Goal: Task Accomplishment & Management: Complete application form

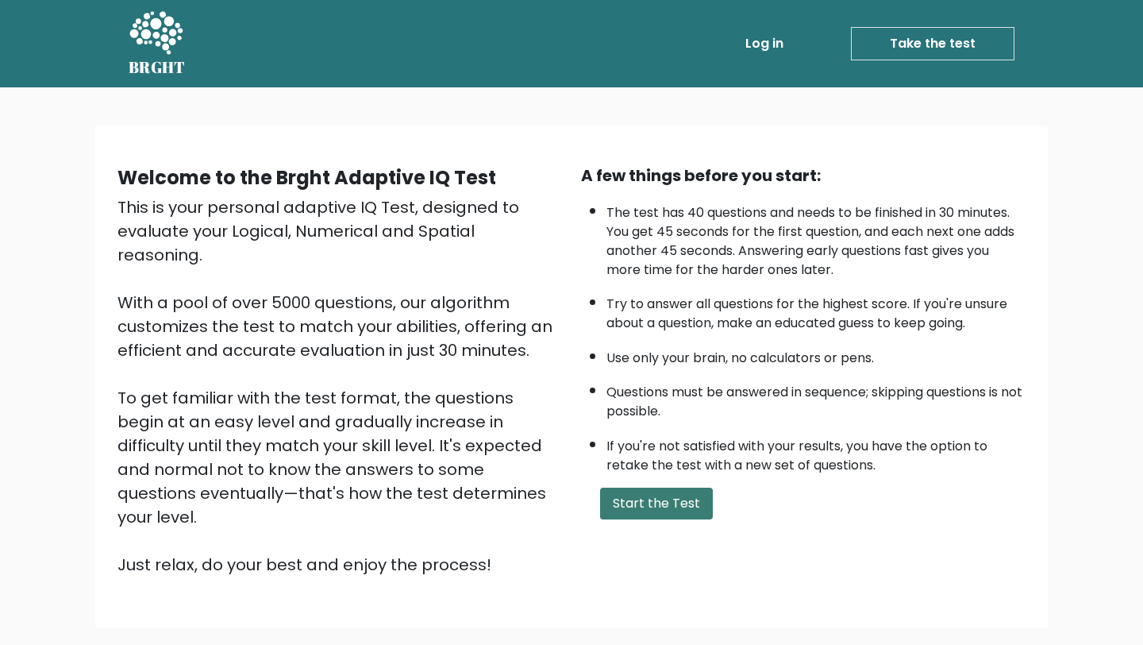
click at [642, 508] on button "Start the Test" at bounding box center [656, 504] width 113 height 32
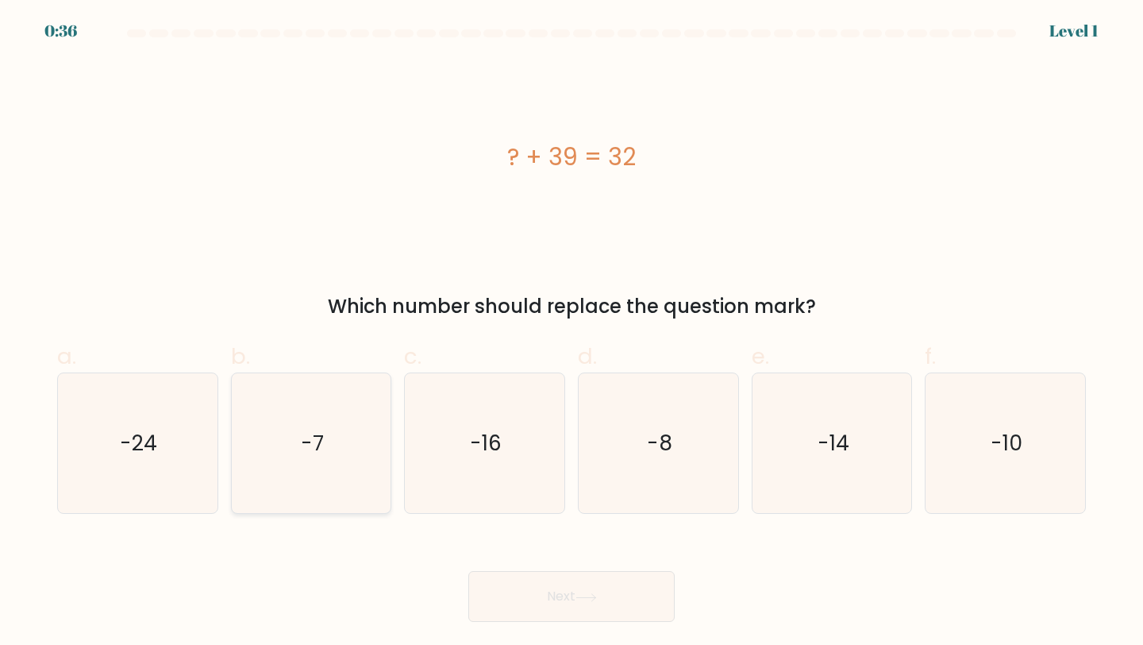
click at [311, 453] on text "-7" at bounding box center [312, 442] width 23 height 29
click at [572, 333] on input "b. -7" at bounding box center [572, 327] width 1 height 10
radio input "true"
click at [572, 601] on button "Next" at bounding box center [571, 596] width 206 height 51
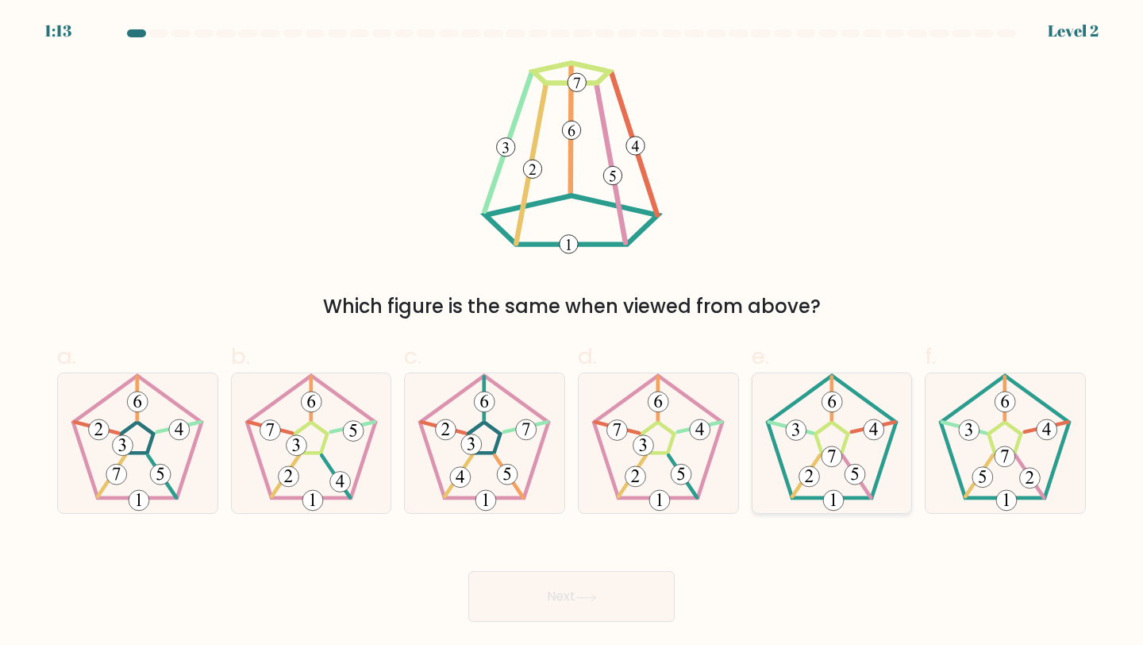
click at [827, 461] on 180 at bounding box center [832, 456] width 21 height 21
click at [572, 333] on input "e." at bounding box center [572, 327] width 1 height 10
radio input "true"
click at [598, 585] on button "Next" at bounding box center [571, 596] width 206 height 51
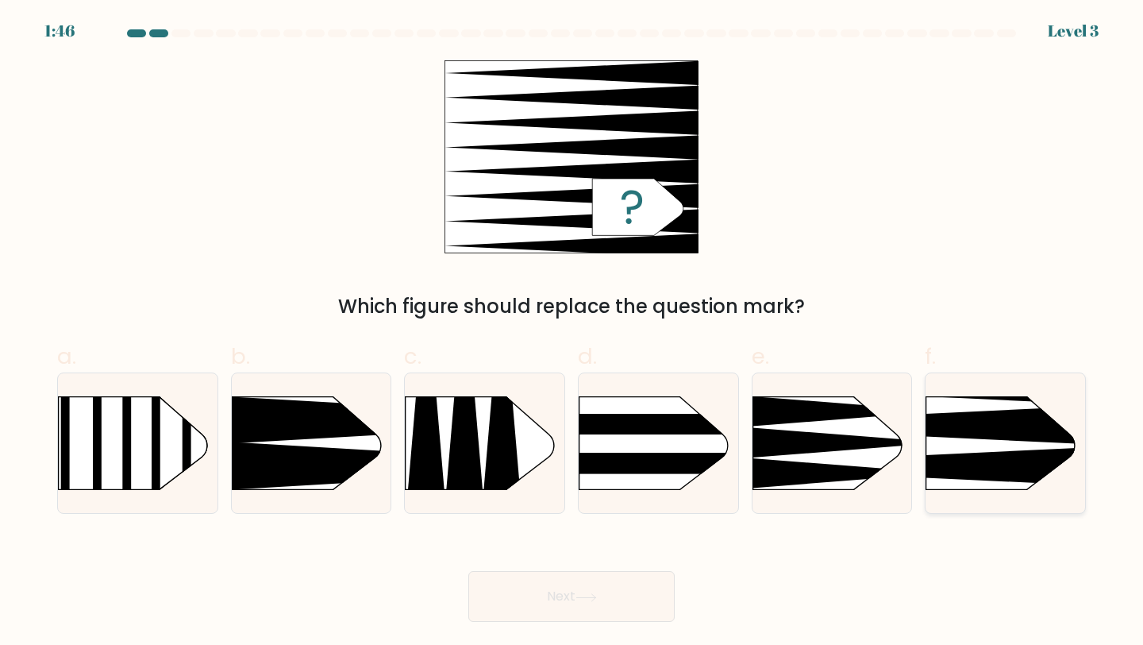
click at [985, 442] on rect at bounding box center [891, 360] width 414 height 315
click at [572, 333] on input "f." at bounding box center [572, 327] width 1 height 10
radio input "true"
click at [544, 618] on button "Next" at bounding box center [571, 596] width 206 height 51
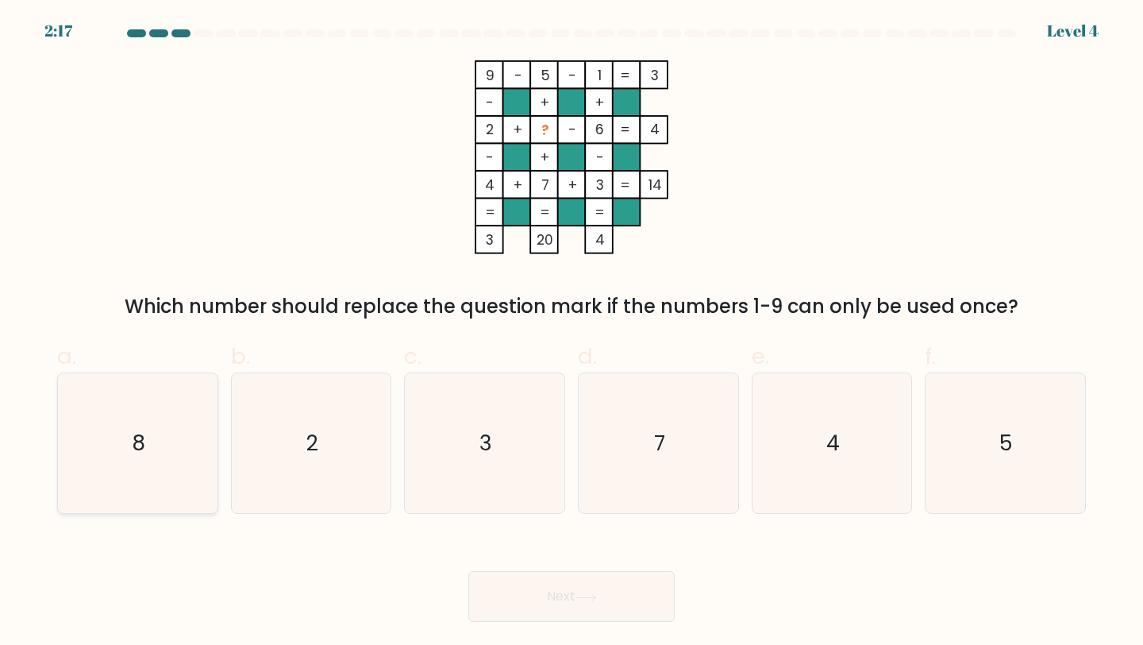
click at [172, 414] on icon "8" at bounding box center [137, 443] width 141 height 141
click at [572, 333] on input "a. 8" at bounding box center [572, 327] width 1 height 10
radio input "true"
click at [533, 582] on button "Next" at bounding box center [571, 596] width 206 height 51
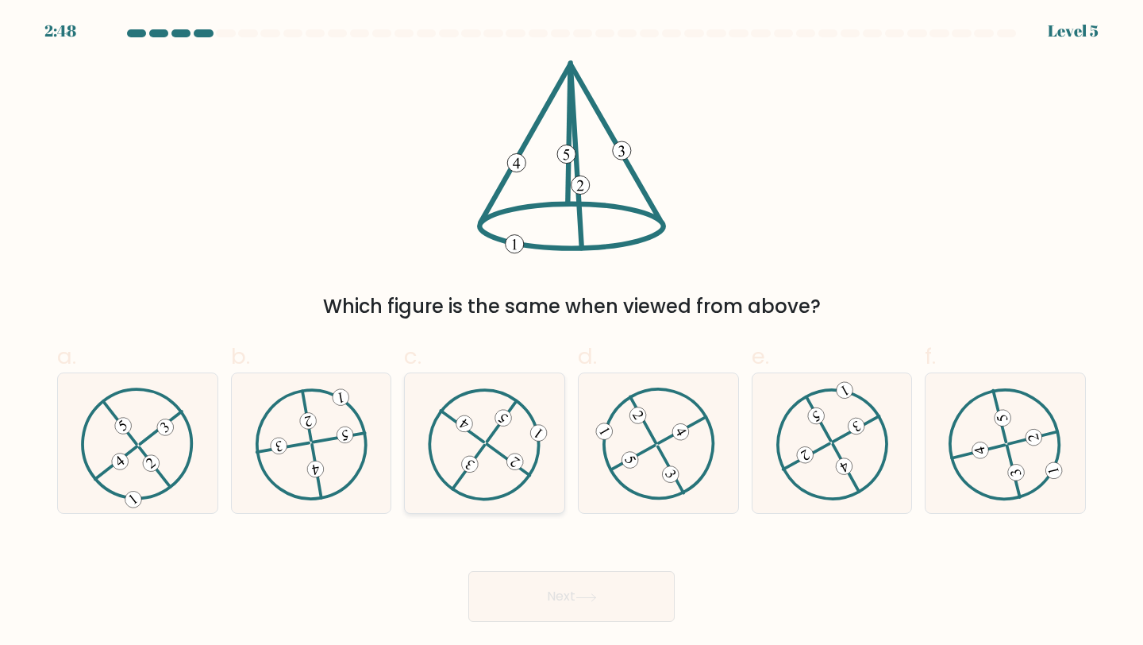
click at [479, 448] on icon at bounding box center [485, 443] width 114 height 112
click at [572, 333] on input "c." at bounding box center [572, 327] width 1 height 10
radio input "true"
click at [1003, 451] on icon at bounding box center [1006, 443] width 114 height 112
click at [572, 333] on input "f." at bounding box center [572, 327] width 1 height 10
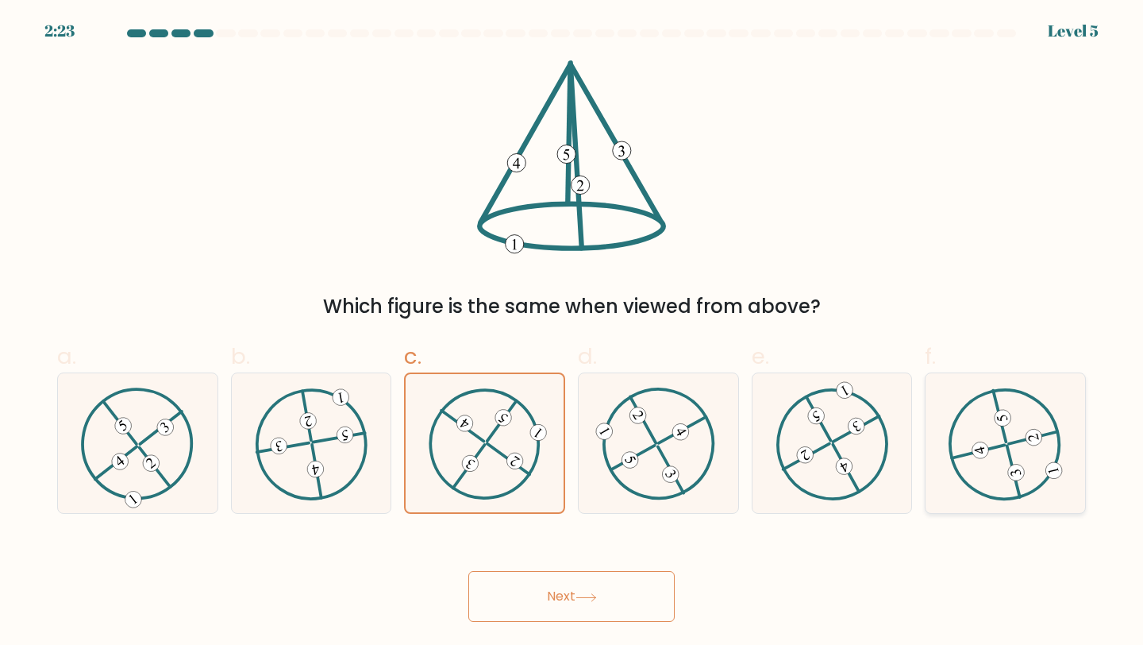
radio input "true"
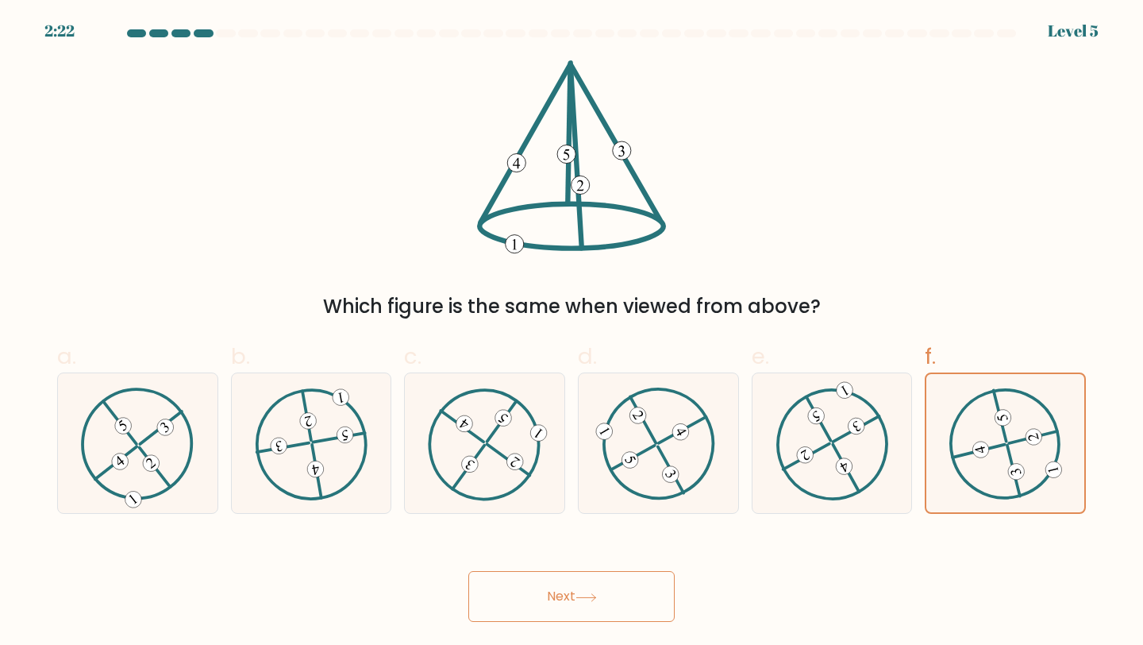
click at [581, 614] on button "Next" at bounding box center [571, 596] width 206 height 51
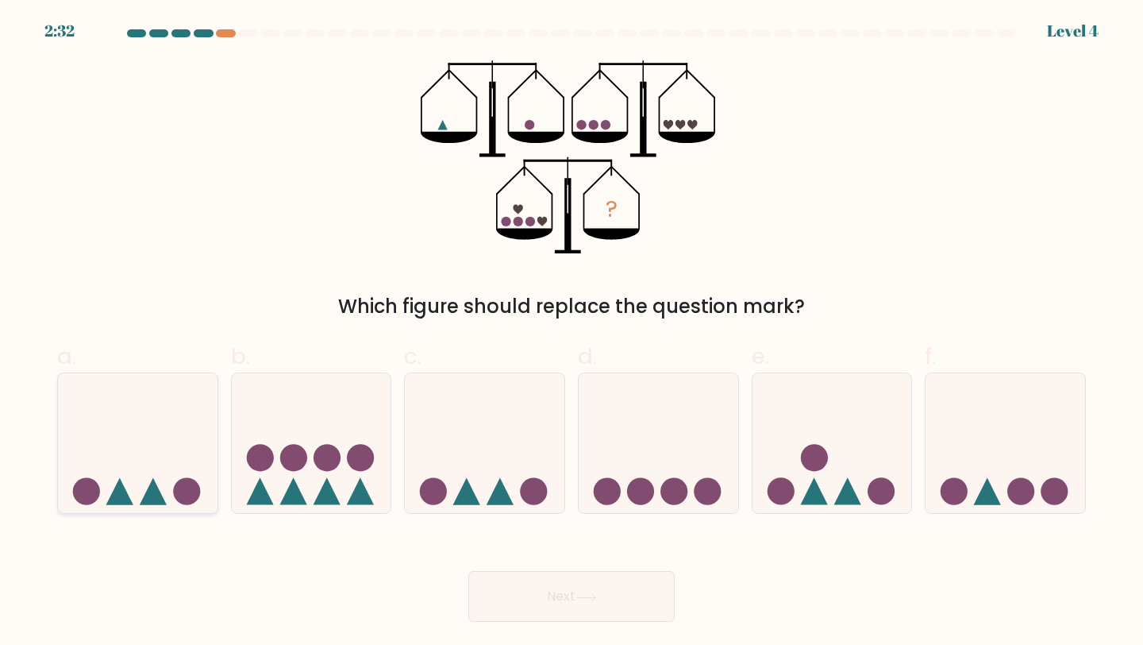
click at [101, 484] on icon at bounding box center [138, 443] width 160 height 132
click at [572, 333] on input "a." at bounding box center [572, 327] width 1 height 10
radio input "true"
click at [492, 596] on button "Next" at bounding box center [571, 596] width 206 height 51
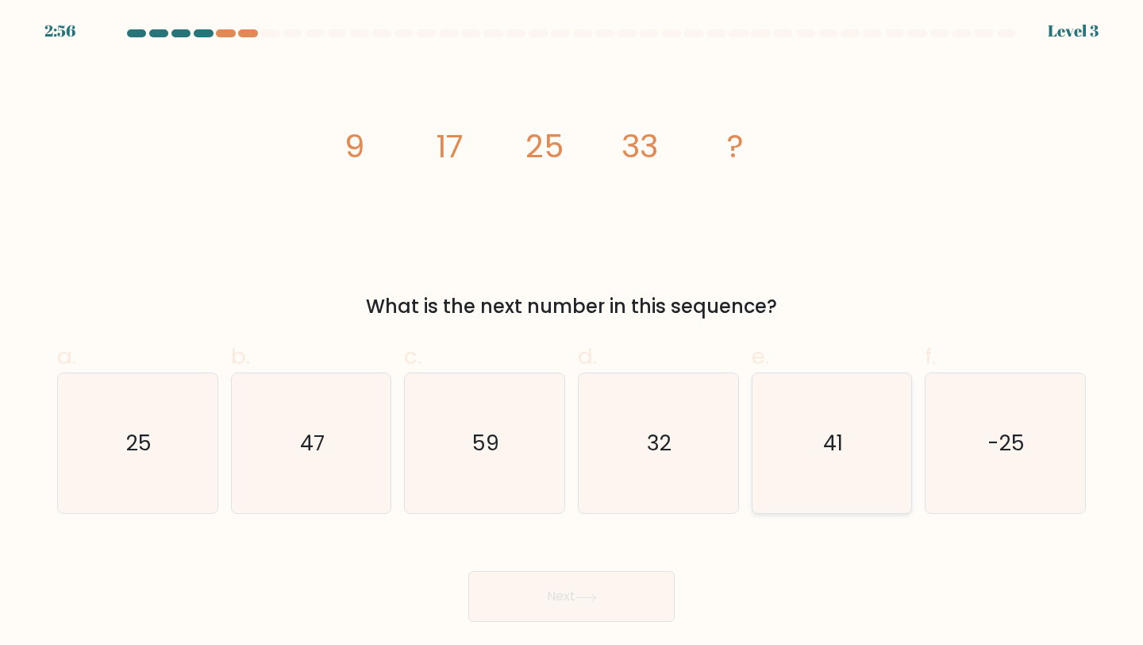
click at [796, 457] on icon "41" at bounding box center [832, 443] width 141 height 141
click at [572, 333] on input "e. 41" at bounding box center [572, 327] width 1 height 10
radio input "true"
click at [548, 596] on button "Next" at bounding box center [571, 596] width 206 height 51
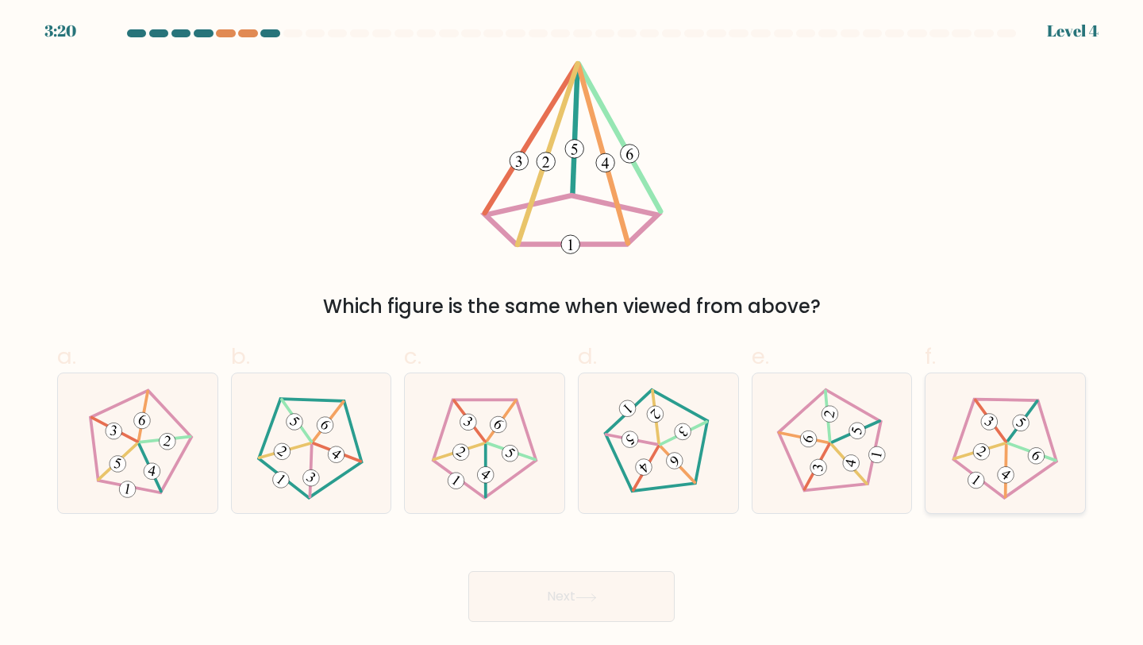
click at [1004, 455] on icon at bounding box center [1006, 443] width 112 height 112
click at [572, 333] on input "f." at bounding box center [572, 327] width 1 height 10
radio input "true"
click at [518, 592] on button "Next" at bounding box center [571, 596] width 206 height 51
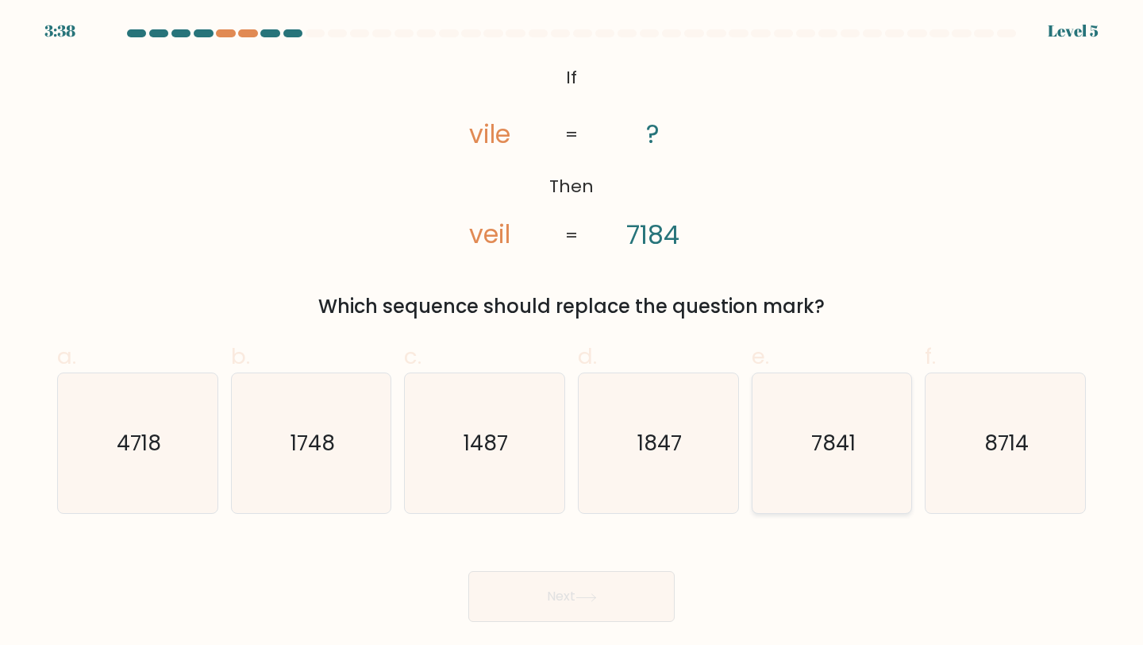
click at [847, 435] on text "7841" at bounding box center [833, 442] width 44 height 29
click at [572, 333] on input "e. 7841" at bounding box center [572, 327] width 1 height 10
radio input "true"
click at [543, 584] on button "Next" at bounding box center [571, 596] width 206 height 51
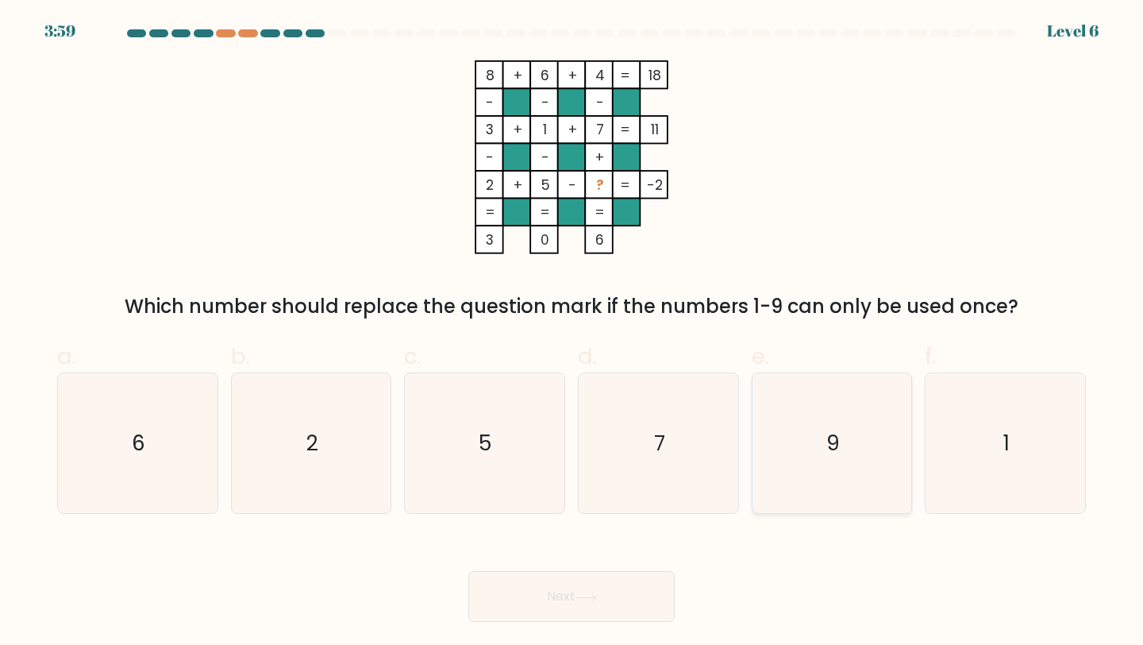
click at [797, 435] on icon "9" at bounding box center [832, 443] width 141 height 141
click at [572, 333] on input "e. 9" at bounding box center [572, 327] width 1 height 10
radio input "true"
click at [569, 580] on button "Next" at bounding box center [571, 596] width 206 height 51
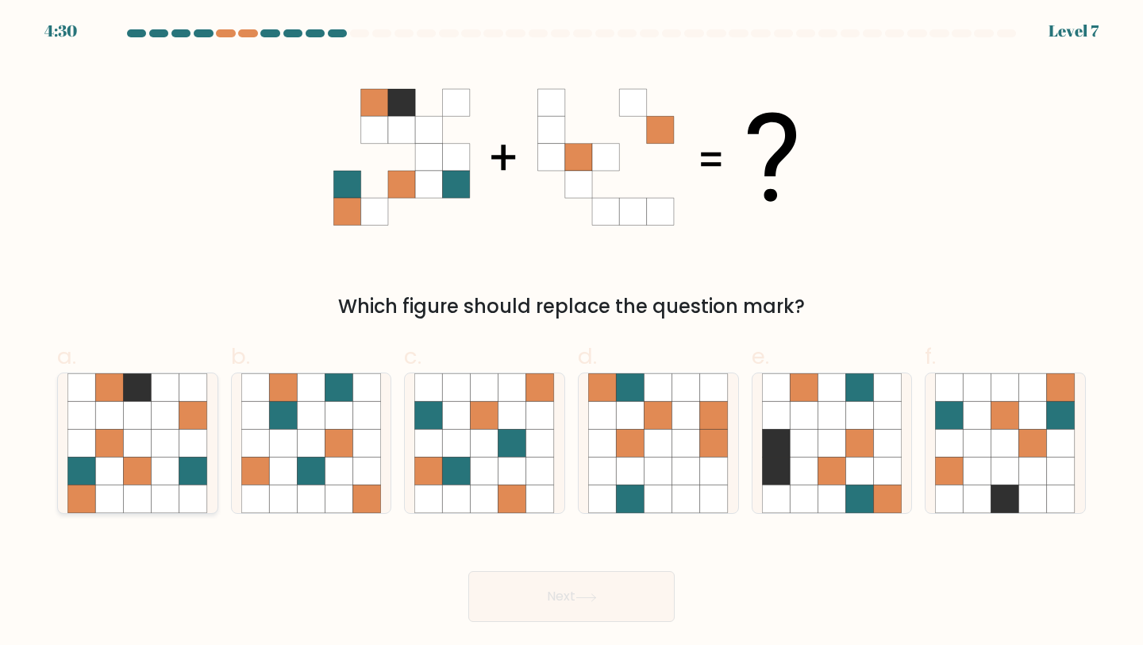
click at [153, 447] on icon at bounding box center [166, 444] width 28 height 28
click at [572, 333] on input "a." at bounding box center [572, 327] width 1 height 10
radio input "true"
click at [581, 602] on button "Next" at bounding box center [571, 596] width 206 height 51
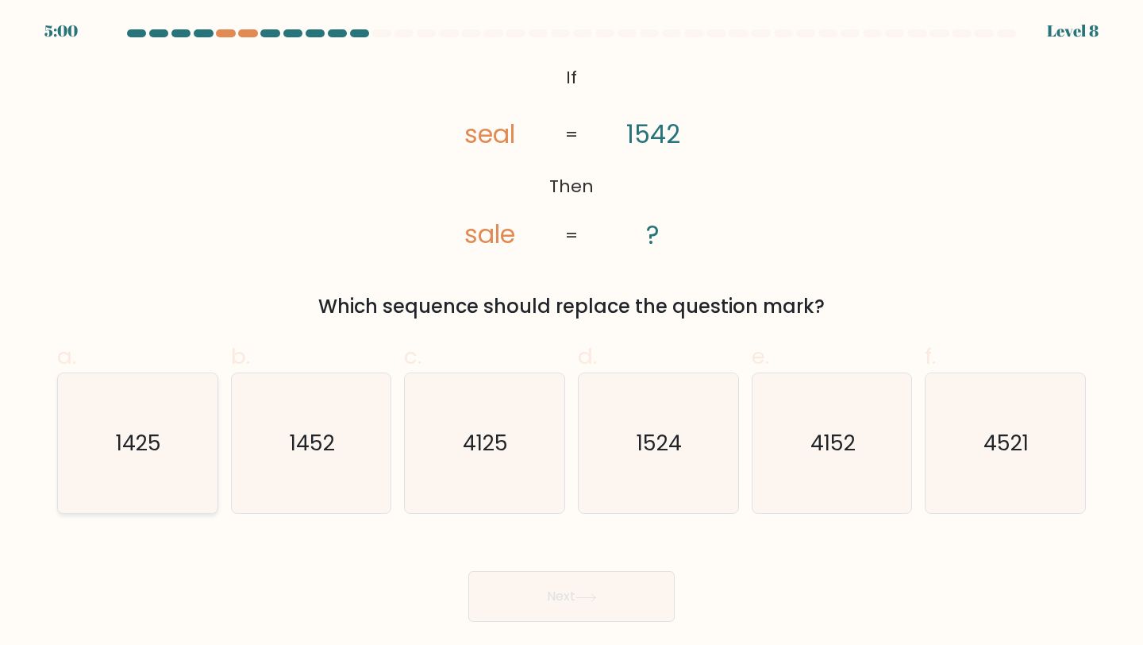
click at [179, 482] on icon "1425" at bounding box center [137, 443] width 141 height 141
click at [572, 333] on input "a. 1425" at bounding box center [572, 327] width 1 height 10
radio input "true"
click at [555, 615] on button "Next" at bounding box center [571, 596] width 206 height 51
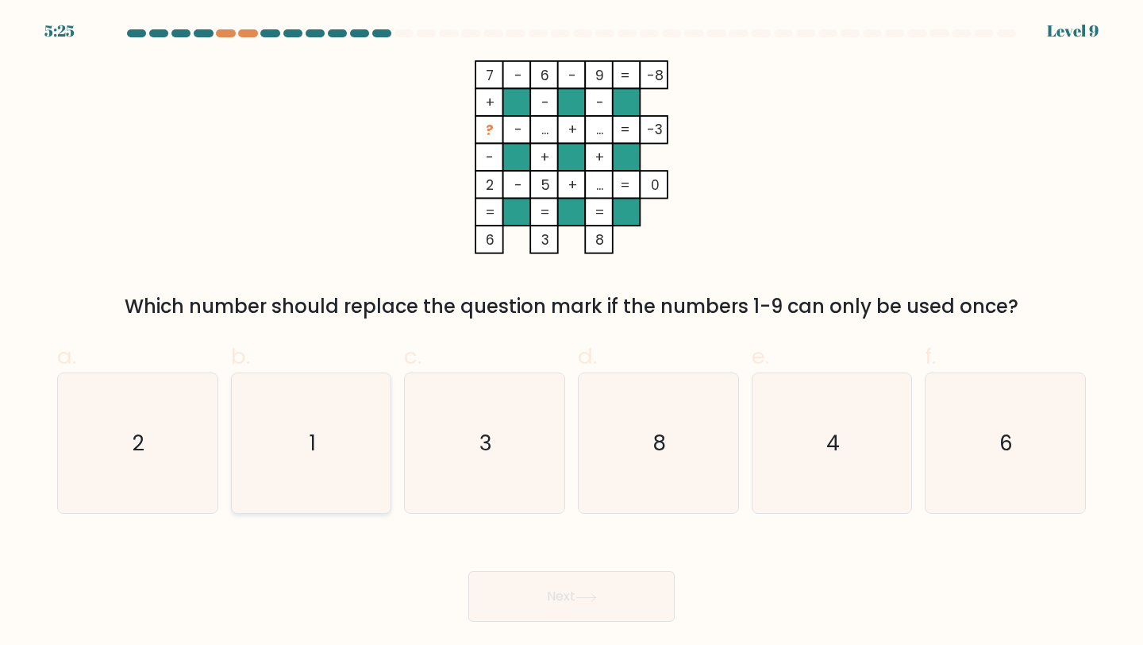
click at [352, 439] on icon "1" at bounding box center [311, 443] width 141 height 141
click at [572, 333] on input "b. 1" at bounding box center [572, 327] width 1 height 10
radio input "true"
click at [534, 593] on button "Next" at bounding box center [571, 596] width 206 height 51
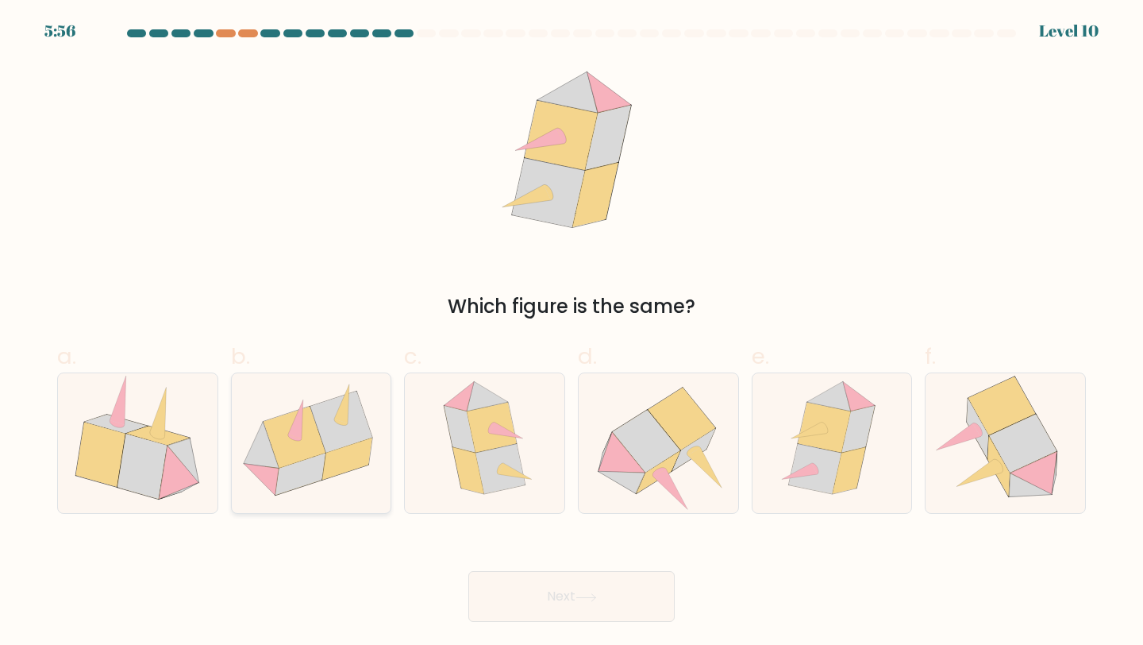
click at [294, 451] on icon at bounding box center [295, 438] width 62 height 62
click at [572, 333] on input "b." at bounding box center [572, 327] width 1 height 10
radio input "true"
click at [572, 581] on button "Next" at bounding box center [571, 596] width 206 height 51
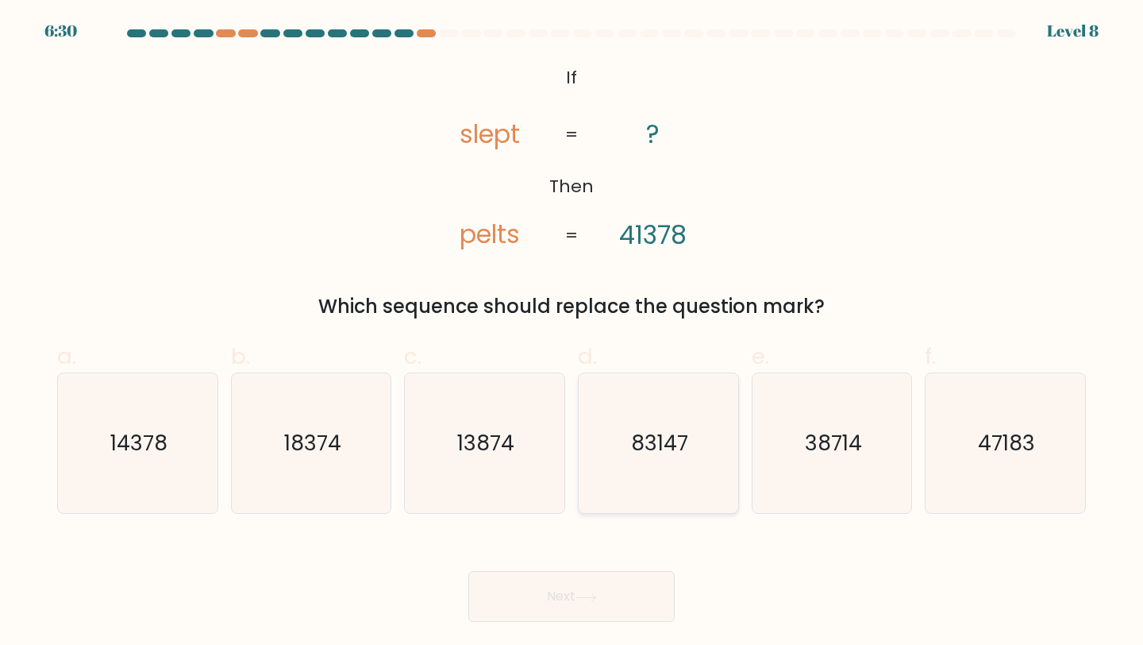
click at [684, 446] on text "83147" at bounding box center [659, 442] width 57 height 29
click at [572, 333] on input "d. 83147" at bounding box center [572, 327] width 1 height 10
radio input "true"
click at [552, 595] on button "Next" at bounding box center [571, 596] width 206 height 51
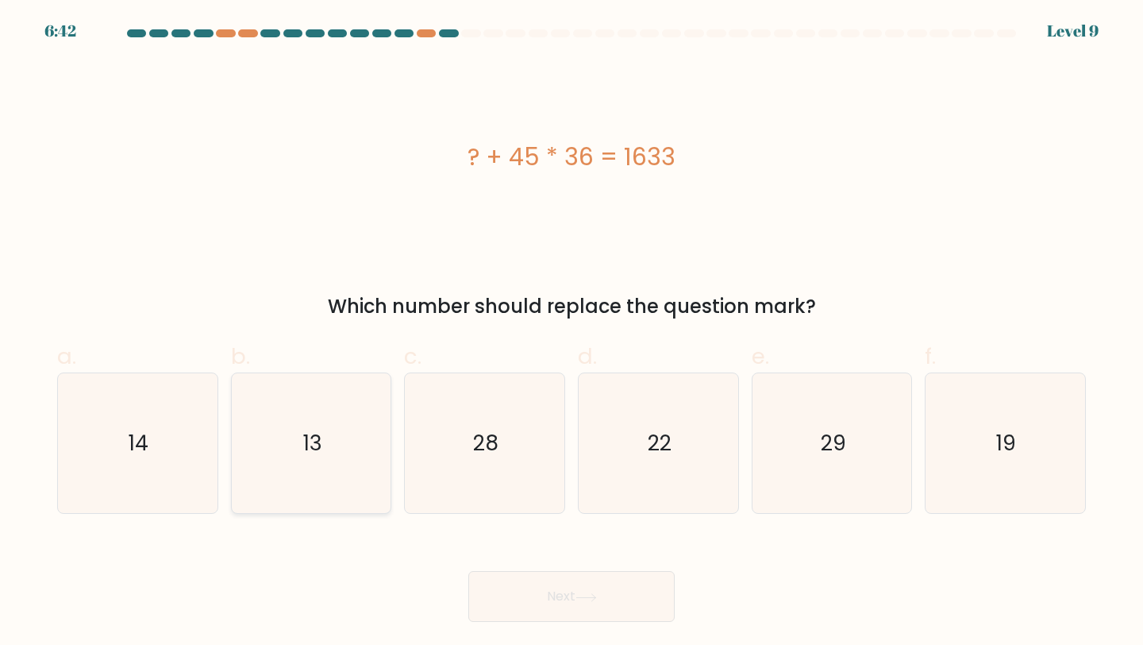
click at [315, 440] on text "13" at bounding box center [312, 442] width 19 height 29
click at [572, 333] on input "b. 13" at bounding box center [572, 327] width 1 height 10
radio input "true"
click at [540, 592] on button "Next" at bounding box center [571, 596] width 206 height 51
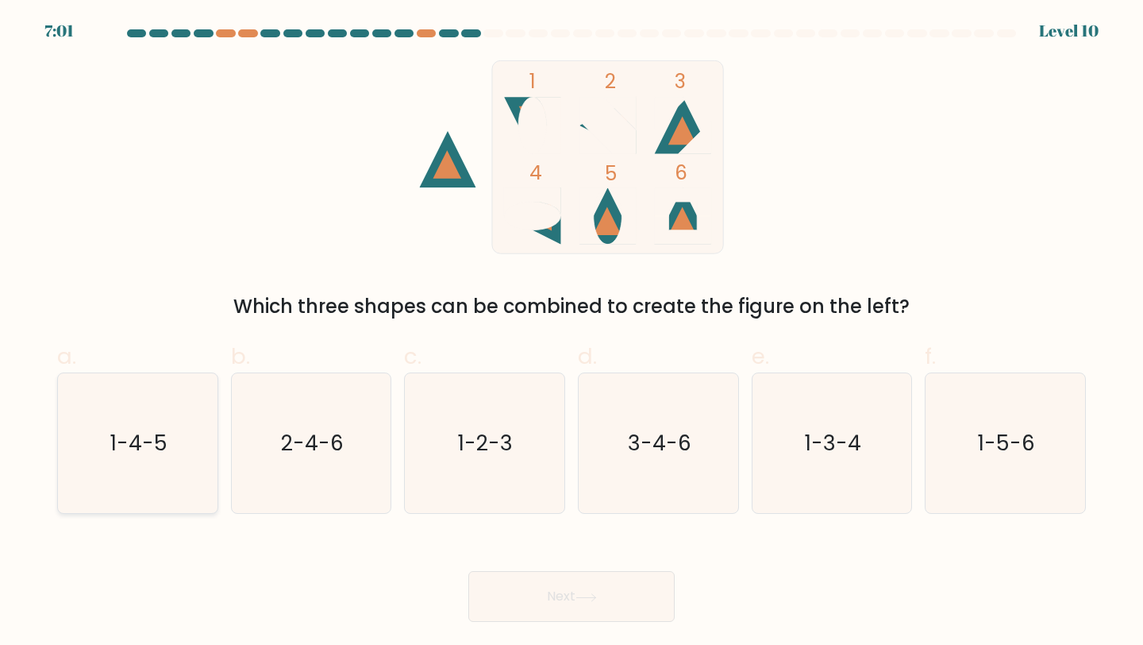
click at [120, 470] on icon "1-4-5" at bounding box center [137, 443] width 141 height 141
click at [572, 333] on input "a. 1-4-5" at bounding box center [572, 327] width 1 height 10
radio input "true"
click at [607, 595] on button "Next" at bounding box center [571, 596] width 206 height 51
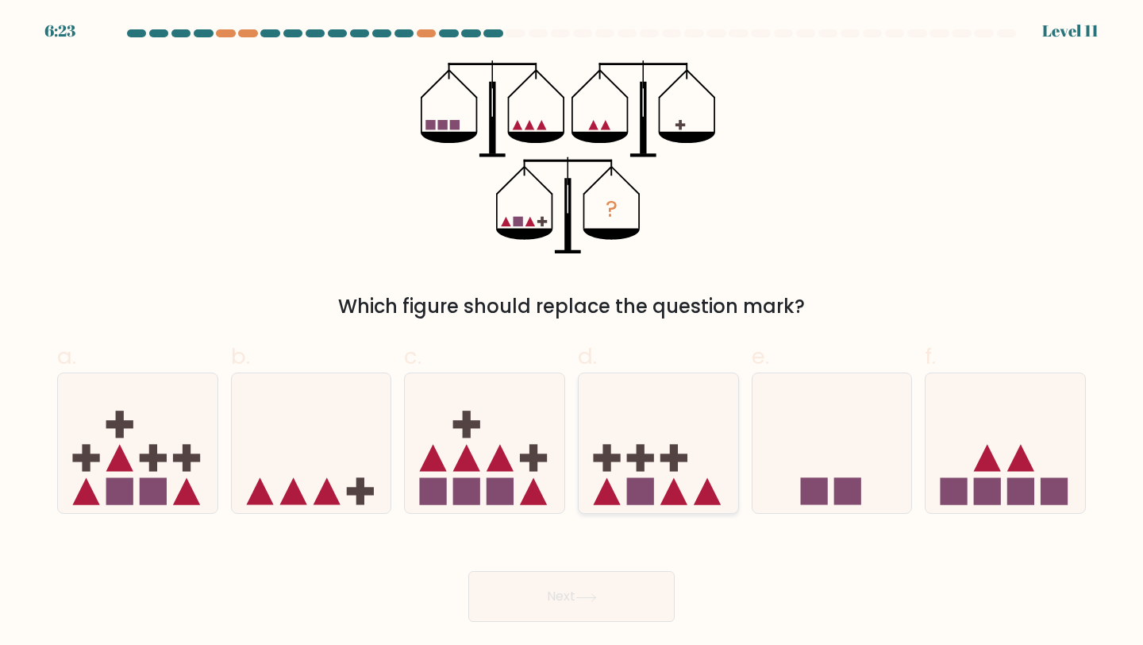
click at [623, 466] on icon at bounding box center [659, 443] width 160 height 132
click at [572, 333] on input "d." at bounding box center [572, 327] width 1 height 10
radio input "true"
click at [560, 600] on button "Next" at bounding box center [571, 596] width 206 height 51
click at [476, 459] on icon at bounding box center [485, 443] width 160 height 132
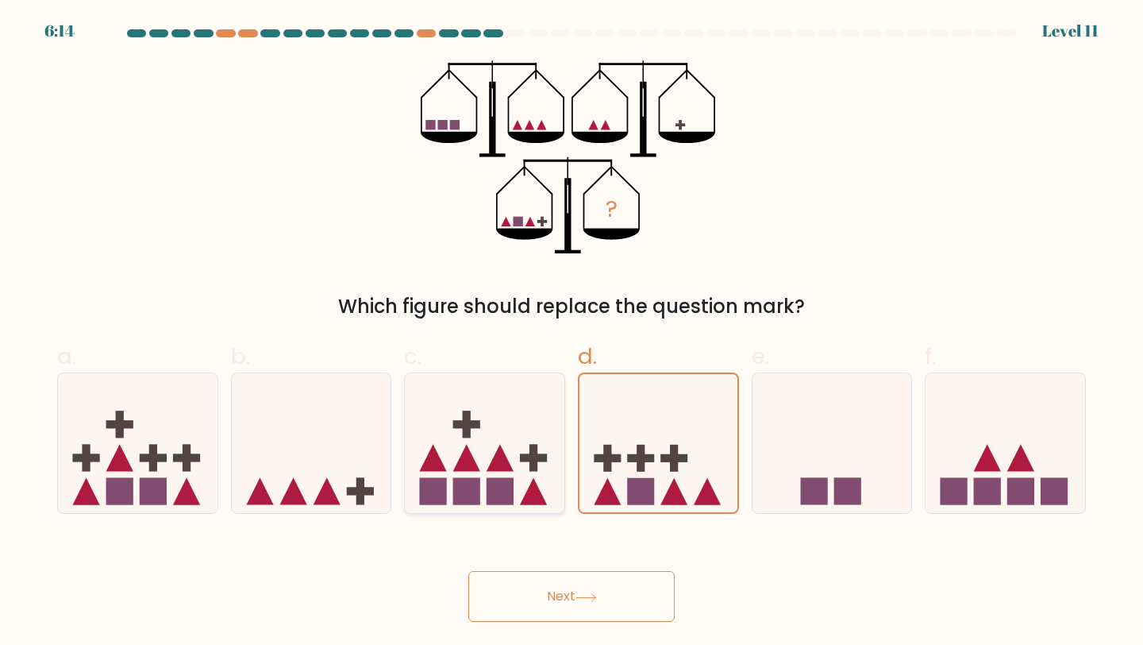
click at [572, 333] on input "c." at bounding box center [572, 327] width 1 height 10
radio input "true"
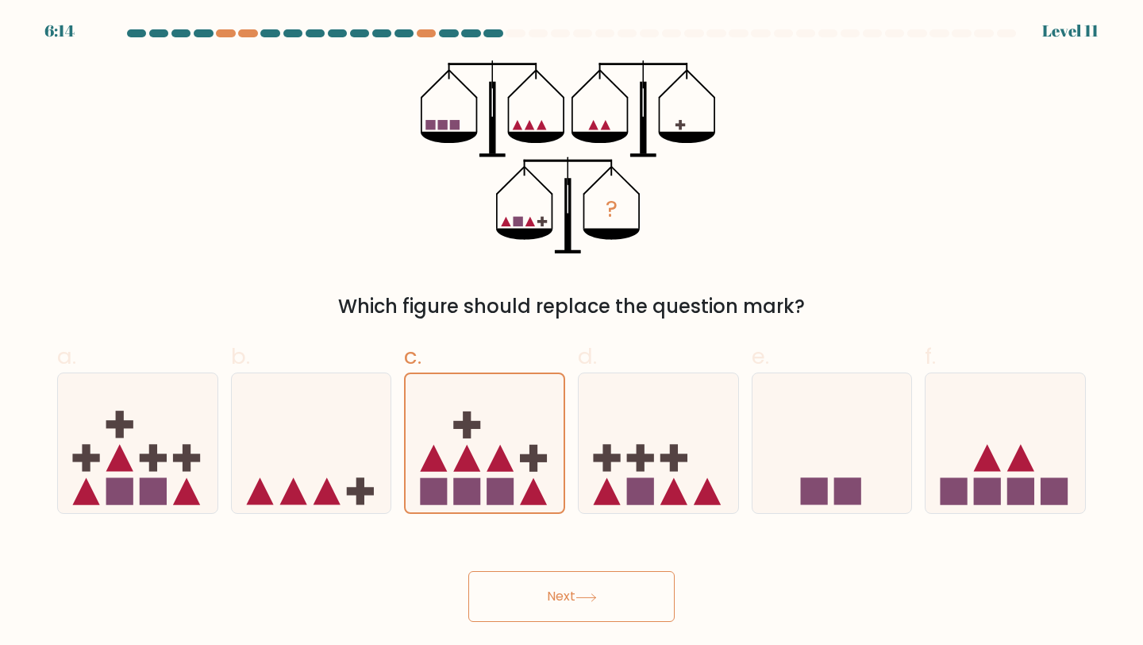
click at [549, 603] on button "Next" at bounding box center [571, 596] width 206 height 51
click at [498, 422] on icon at bounding box center [485, 443] width 158 height 131
click at [572, 333] on input "c." at bounding box center [572, 327] width 1 height 10
click at [588, 441] on icon at bounding box center [659, 443] width 160 height 132
click at [572, 333] on input "d." at bounding box center [572, 327] width 1 height 10
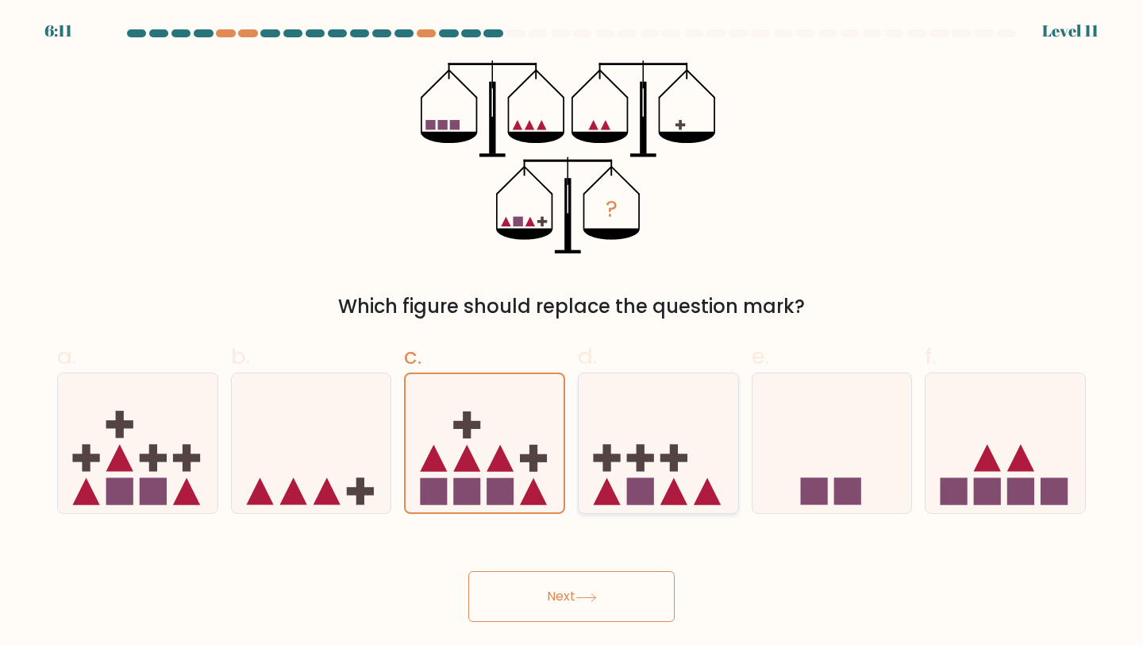
radio input "true"
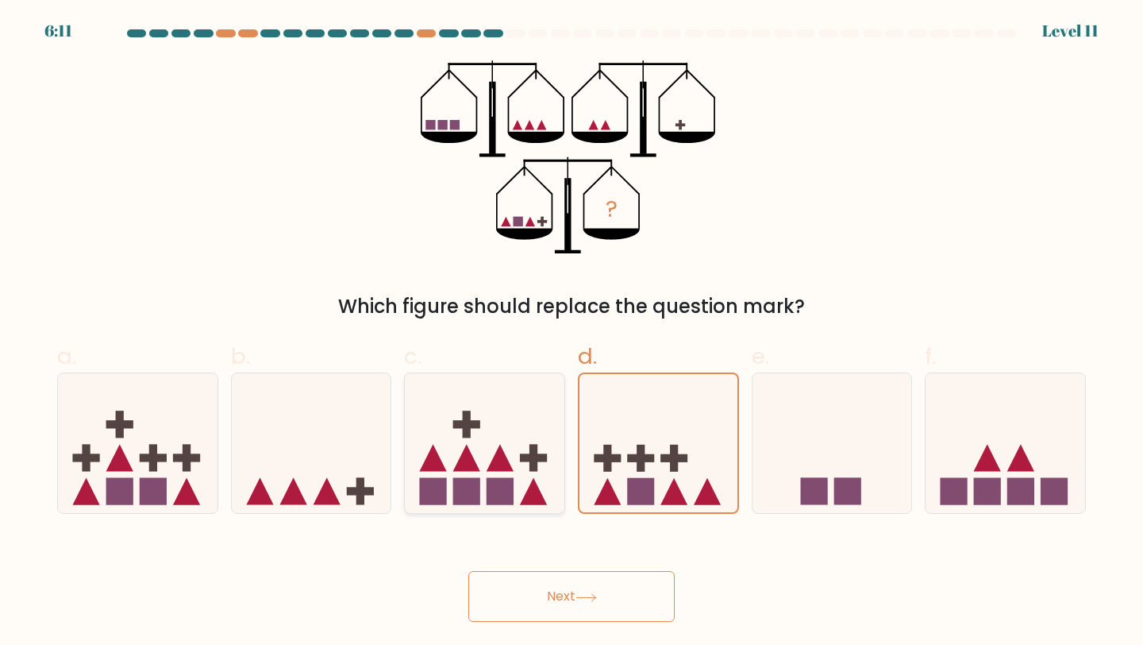
click at [518, 445] on icon at bounding box center [485, 443] width 160 height 132
click at [572, 333] on input "c." at bounding box center [572, 327] width 1 height 10
radio input "true"
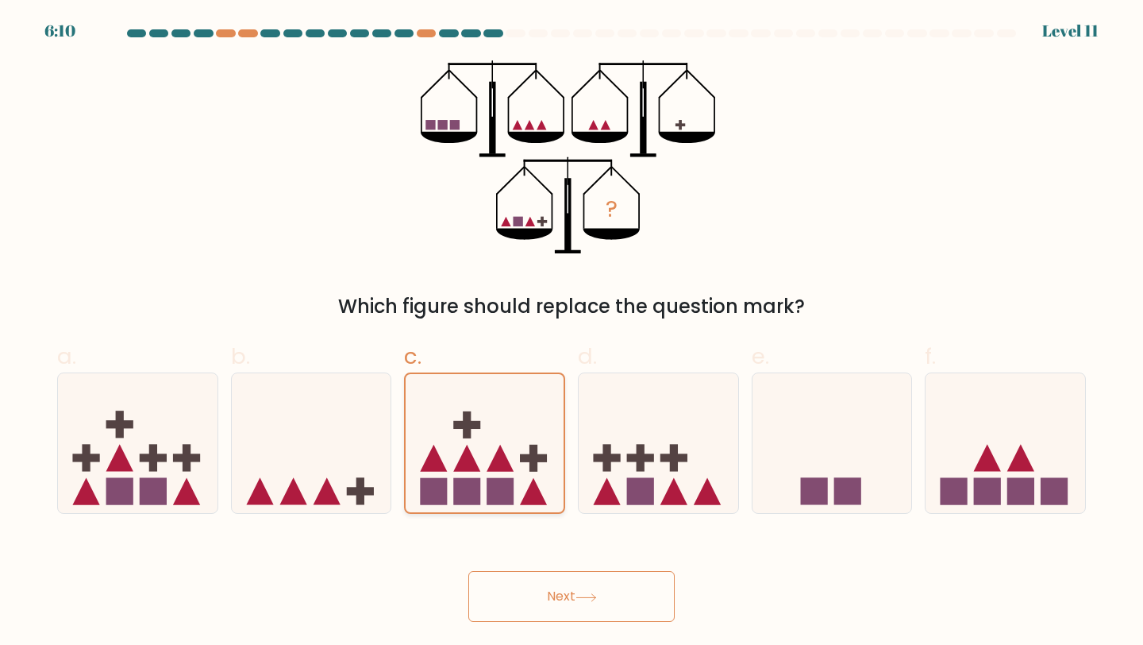
click at [518, 445] on icon at bounding box center [485, 443] width 158 height 131
click at [572, 333] on input "c." at bounding box center [572, 327] width 1 height 10
click at [564, 592] on button "Next" at bounding box center [571, 596] width 206 height 51
click at [583, 595] on icon at bounding box center [586, 597] width 21 height 9
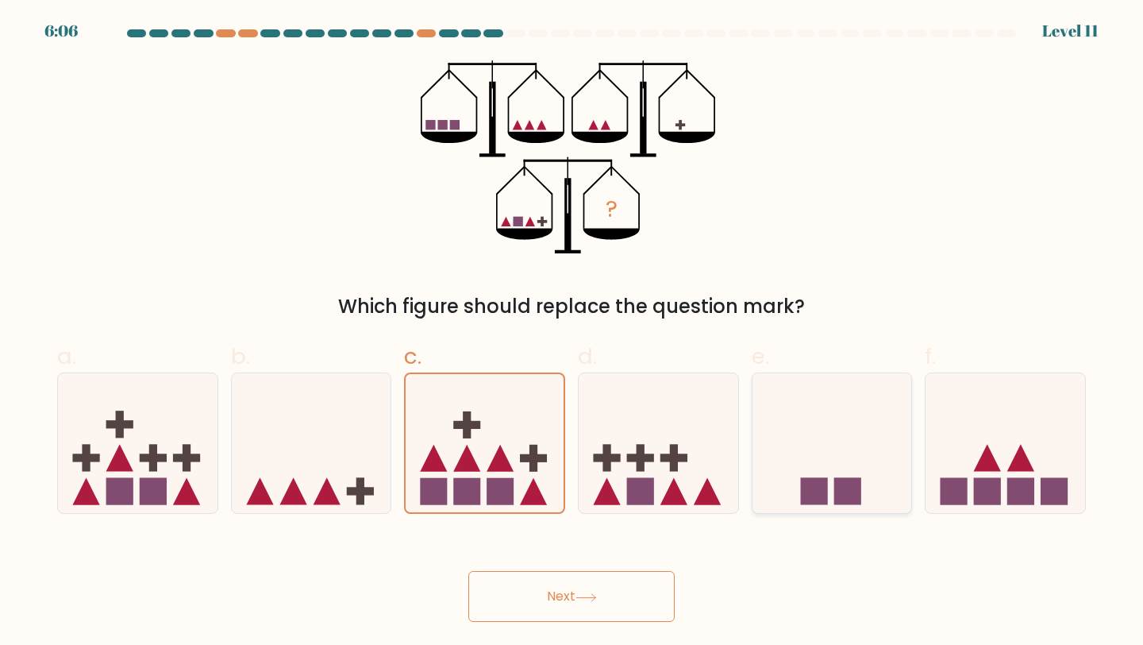
click at [834, 475] on icon at bounding box center [833, 443] width 160 height 132
click at [572, 333] on input "e." at bounding box center [572, 327] width 1 height 10
radio input "true"
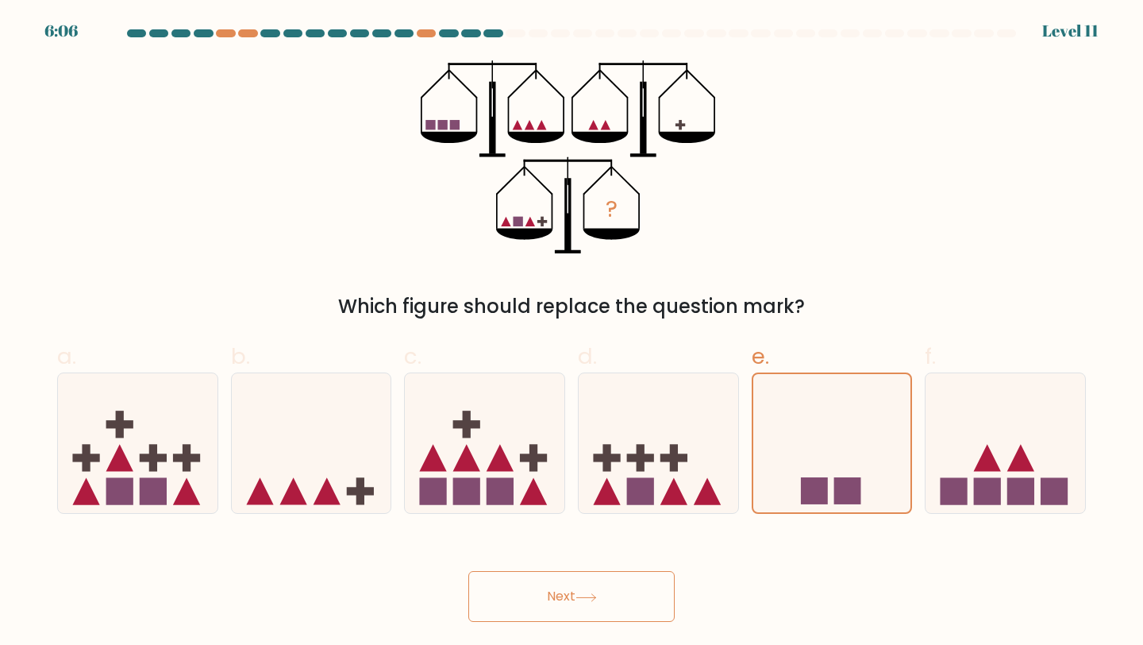
click at [542, 600] on button "Next" at bounding box center [571, 596] width 206 height 51
click at [649, 474] on icon at bounding box center [659, 443] width 160 height 132
click at [572, 333] on input "d." at bounding box center [572, 327] width 1 height 10
radio input "true"
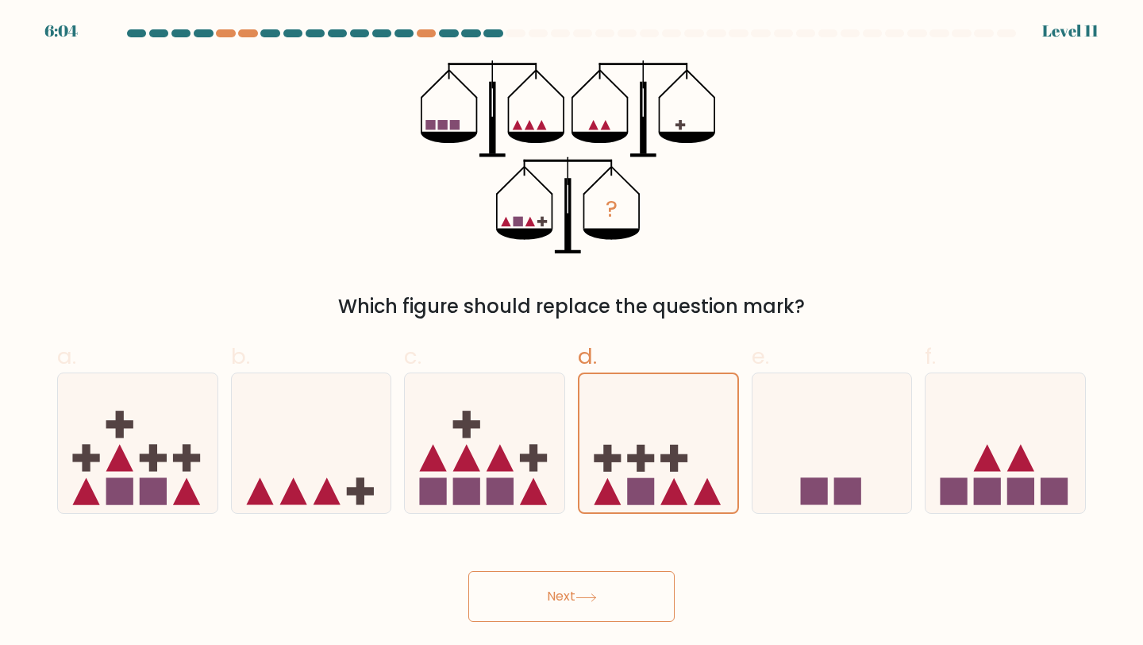
click at [564, 584] on button "Next" at bounding box center [571, 596] width 206 height 51
click at [525, 422] on icon at bounding box center [485, 443] width 160 height 132
click at [572, 333] on input "c." at bounding box center [572, 327] width 1 height 10
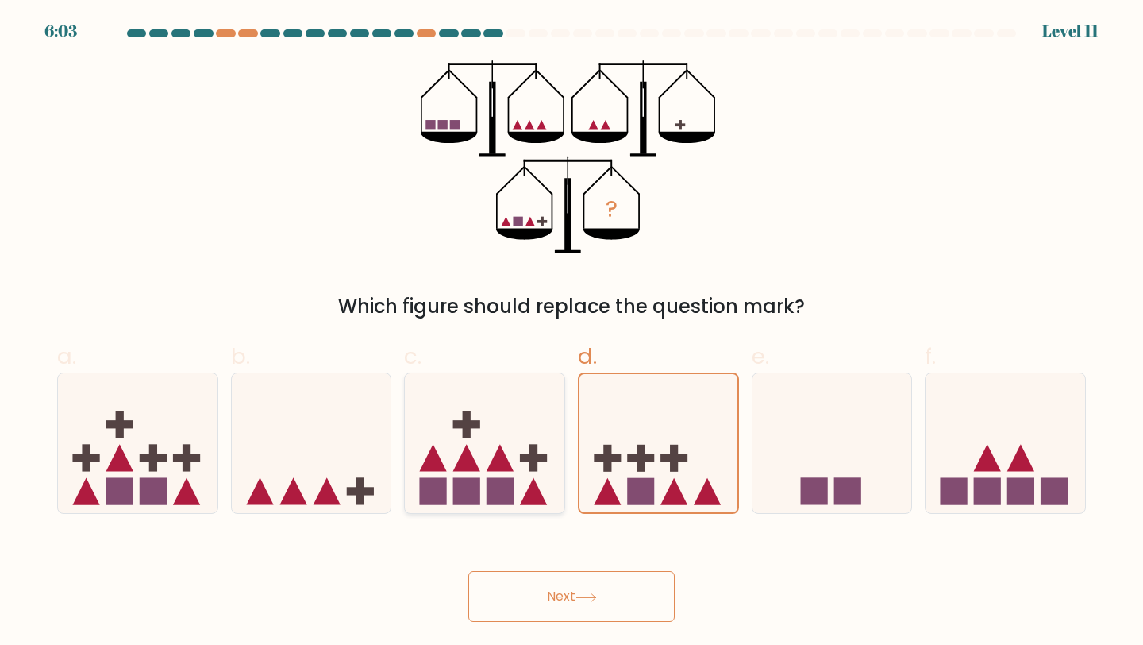
radio input "true"
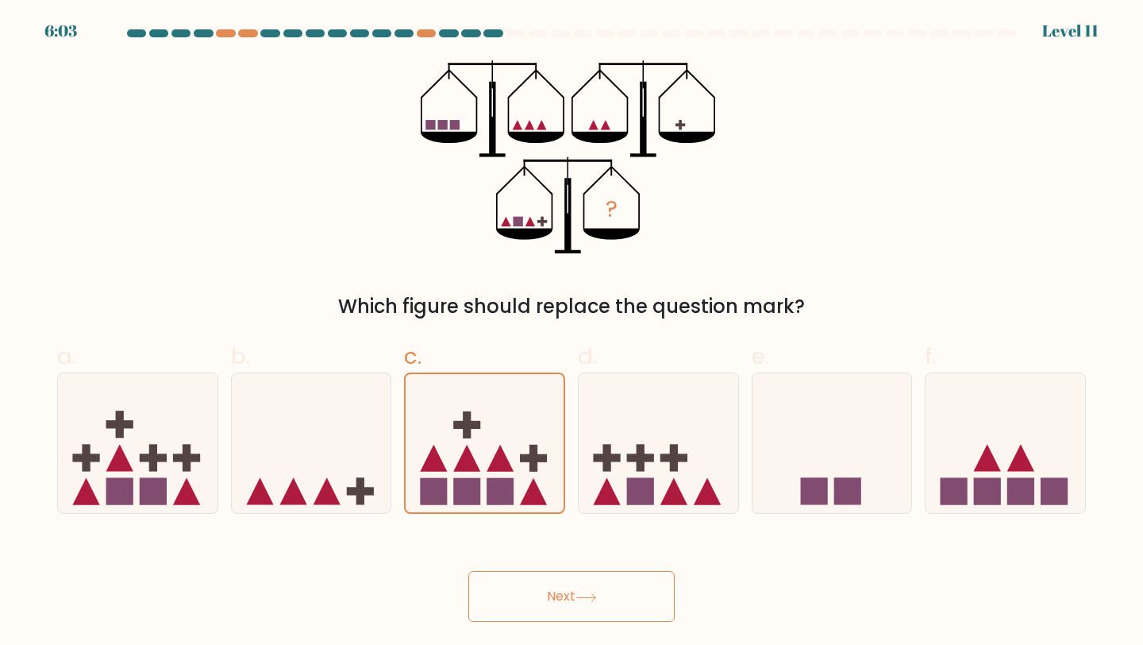
click at [557, 236] on icon "?" at bounding box center [572, 157] width 303 height 194
click at [630, 185] on icon at bounding box center [625, 181] width 29 height 29
click at [509, 584] on button "Next" at bounding box center [571, 596] width 206 height 51
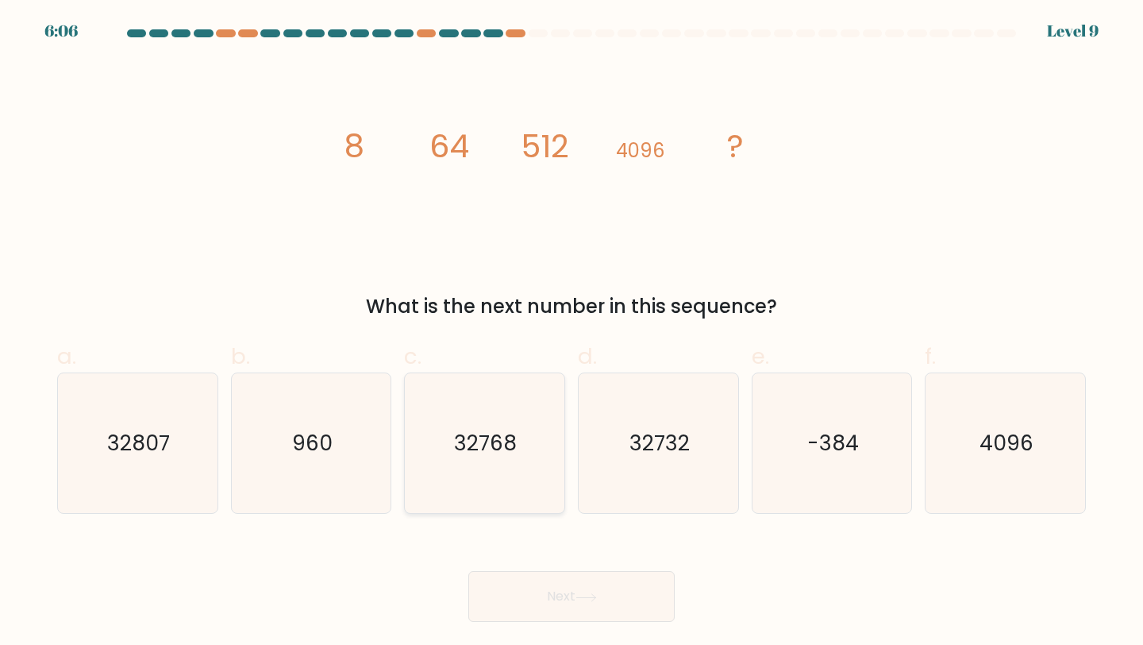
click at [525, 403] on icon "32768" at bounding box center [484, 443] width 141 height 141
click at [572, 333] on input "c. 32768" at bounding box center [572, 327] width 1 height 10
radio input "true"
click at [565, 592] on button "Next" at bounding box center [571, 596] width 206 height 51
click at [583, 607] on button "Next" at bounding box center [571, 596] width 206 height 51
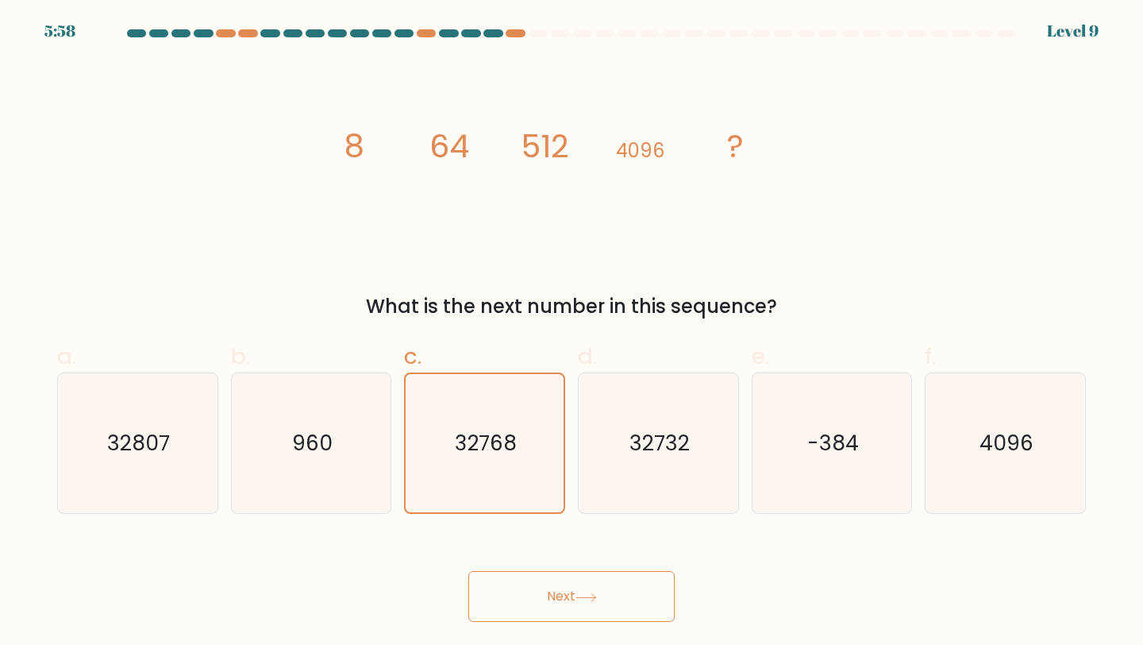
click at [557, 592] on button "Next" at bounding box center [571, 596] width 206 height 51
click at [562, 594] on button "Next" at bounding box center [571, 596] width 206 height 51
click at [523, 419] on icon "32768" at bounding box center [484, 443] width 139 height 139
click at [572, 333] on input "c. 32768" at bounding box center [572, 327] width 1 height 10
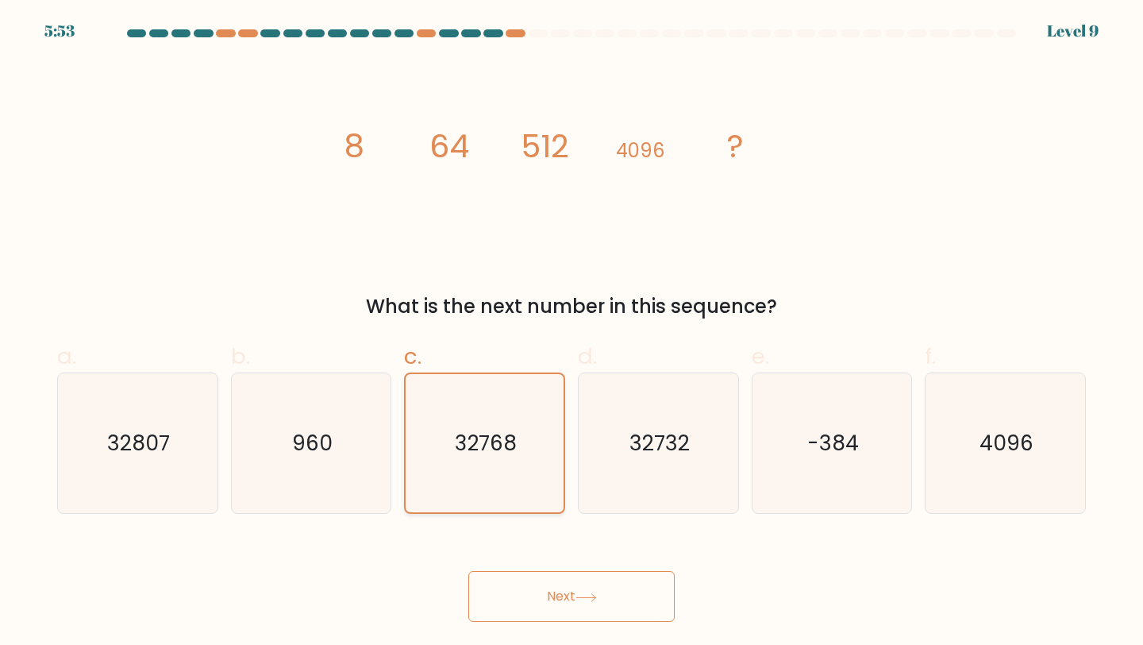
click at [523, 419] on icon "32768" at bounding box center [484, 443] width 139 height 139
click at [572, 333] on input "c. 32768" at bounding box center [572, 327] width 1 height 10
click at [523, 419] on icon "32768" at bounding box center [484, 443] width 139 height 139
click at [572, 333] on input "c. 32768" at bounding box center [572, 327] width 1 height 10
click at [523, 419] on icon "32768" at bounding box center [484, 443] width 139 height 139
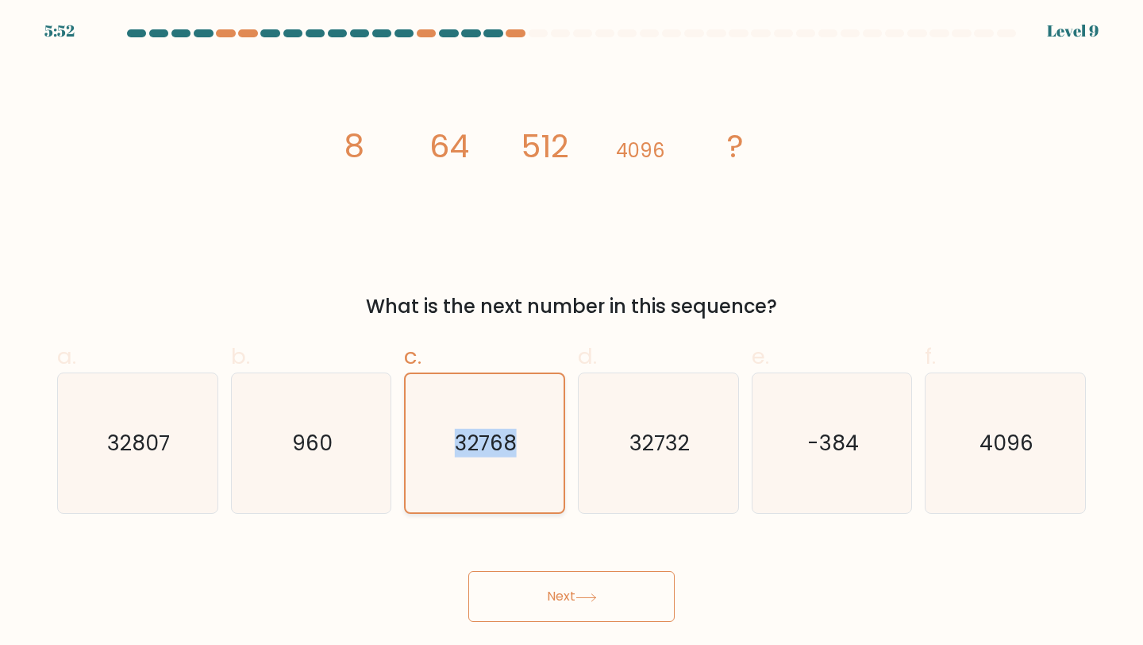
click at [572, 333] on input "c. 32768" at bounding box center [572, 327] width 1 height 10
click at [524, 426] on icon "32768" at bounding box center [484, 443] width 139 height 139
click at [572, 333] on input "c. 32768" at bounding box center [572, 327] width 1 height 10
click at [520, 507] on icon "32768" at bounding box center [484, 443] width 139 height 139
click at [533, 599] on button "Next" at bounding box center [571, 596] width 206 height 51
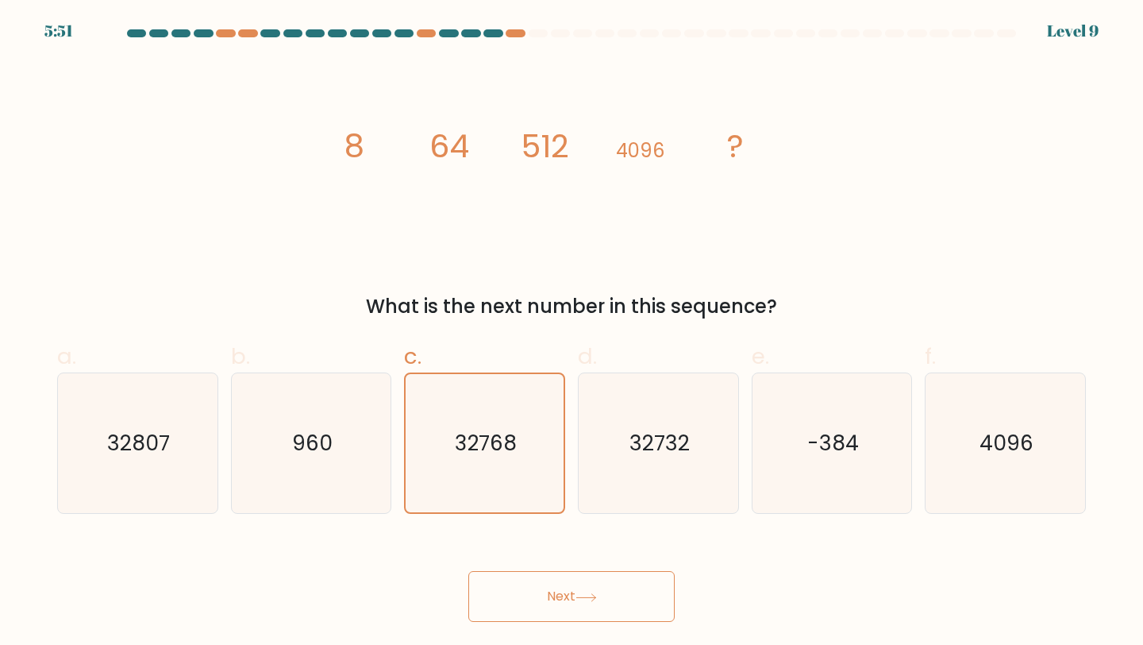
click at [533, 599] on button "Next" at bounding box center [571, 596] width 206 height 51
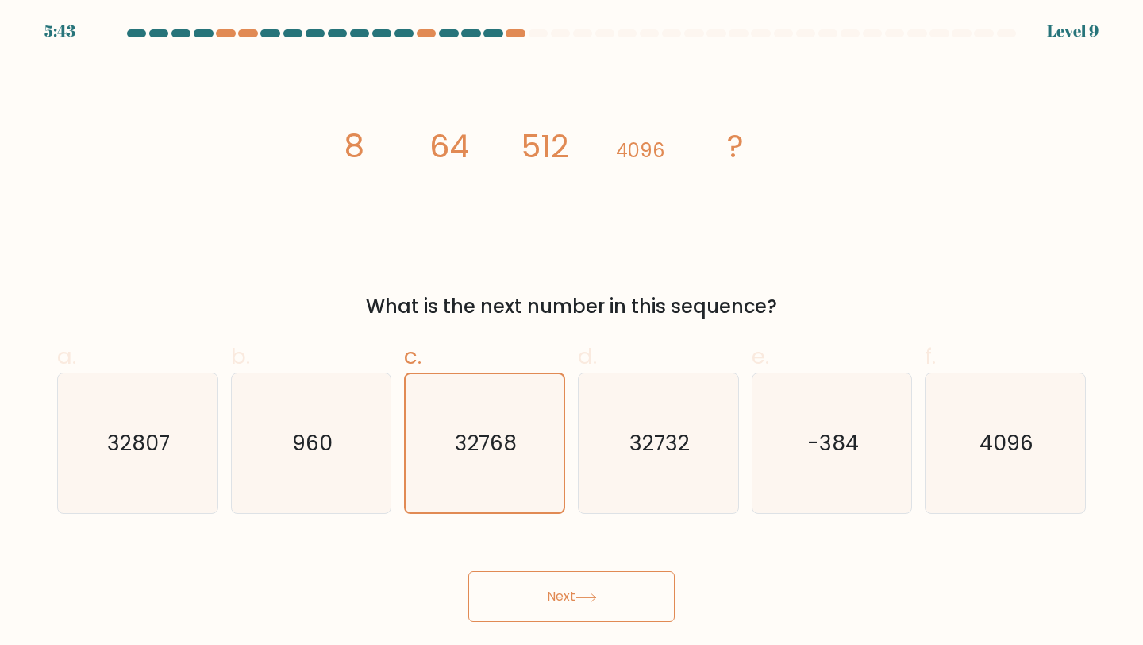
click at [533, 599] on button "Next" at bounding box center [571, 596] width 206 height 51
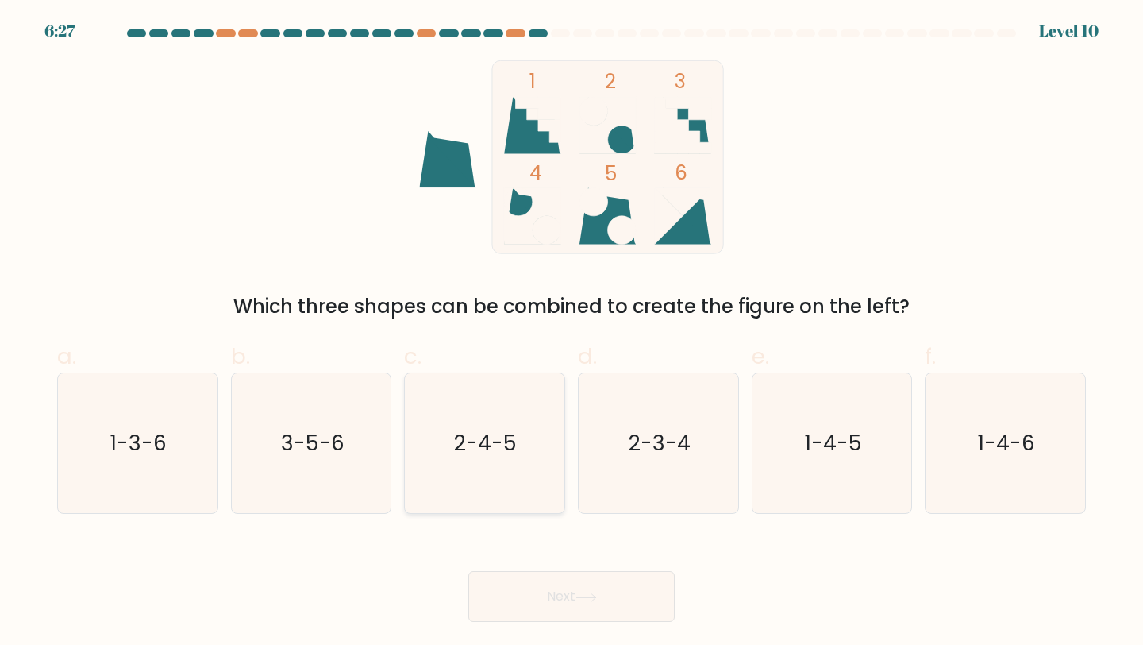
click at [522, 441] on icon "2-4-5" at bounding box center [484, 443] width 141 height 141
click at [572, 333] on input "c. 2-4-5" at bounding box center [572, 327] width 1 height 10
radio input "true"
click at [518, 596] on button "Next" at bounding box center [571, 596] width 206 height 51
click at [525, 584] on button "Next" at bounding box center [571, 596] width 206 height 51
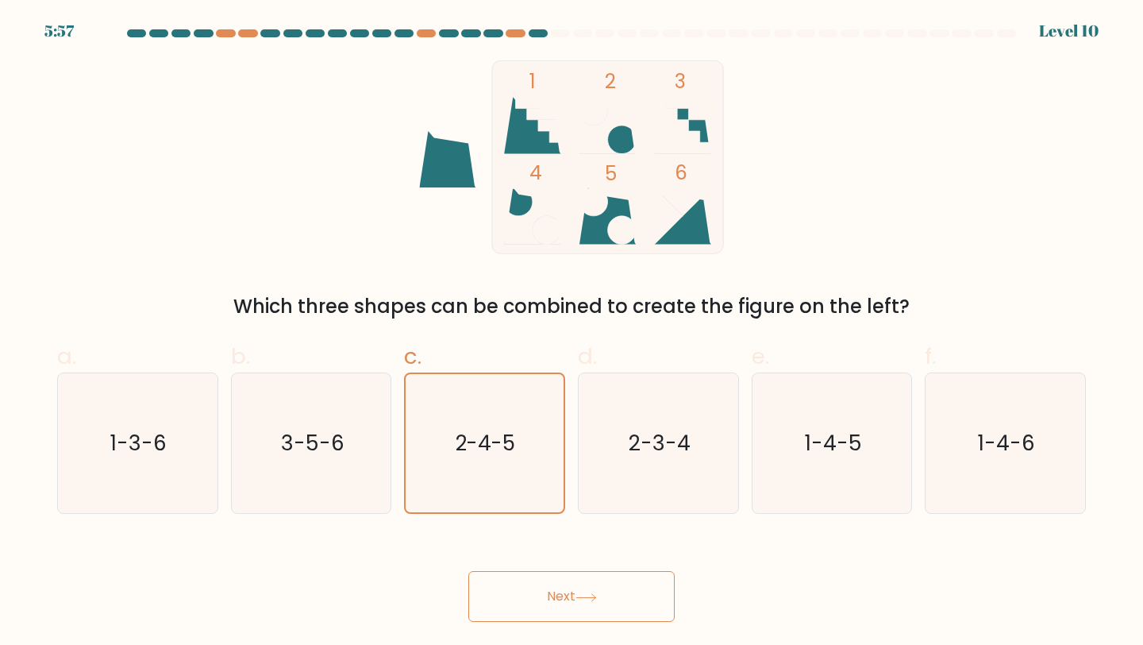
click at [525, 584] on button "Next" at bounding box center [571, 596] width 206 height 51
click at [538, 452] on icon "2-4-5" at bounding box center [484, 443] width 139 height 139
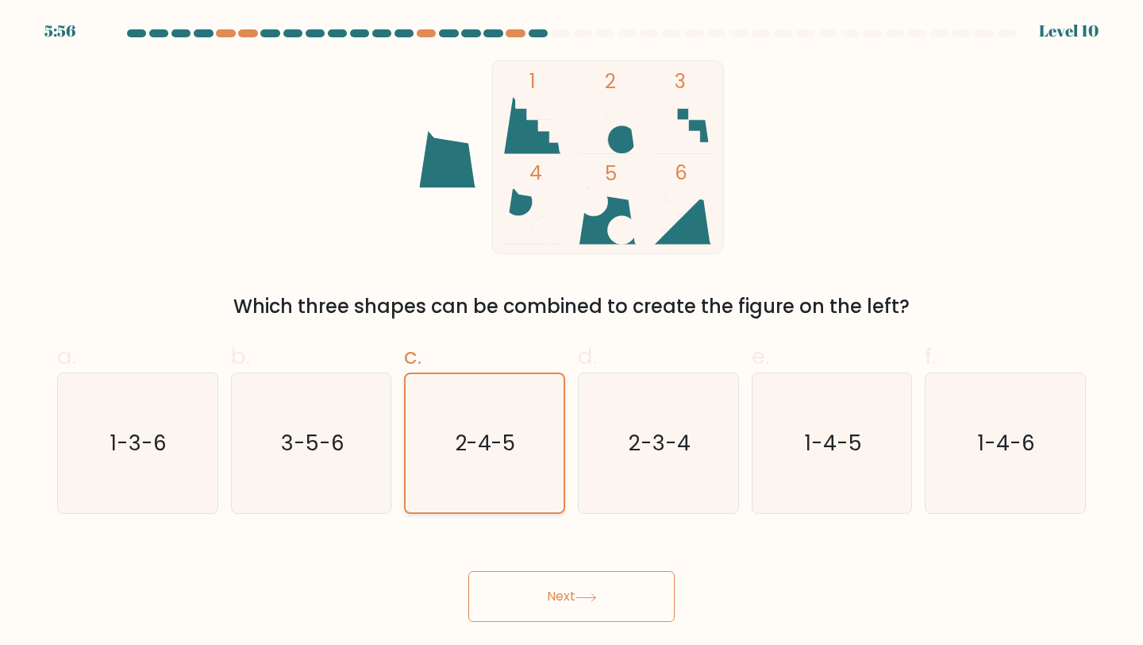
click at [572, 333] on input "c. 2-4-5" at bounding box center [572, 327] width 1 height 10
click at [538, 452] on icon "2-4-5" at bounding box center [484, 443] width 139 height 139
click at [572, 333] on input "c. 2-4-5" at bounding box center [572, 327] width 1 height 10
click at [538, 452] on icon "2-4-5" at bounding box center [484, 443] width 139 height 139
click at [572, 333] on input "c. 2-4-5" at bounding box center [572, 327] width 1 height 10
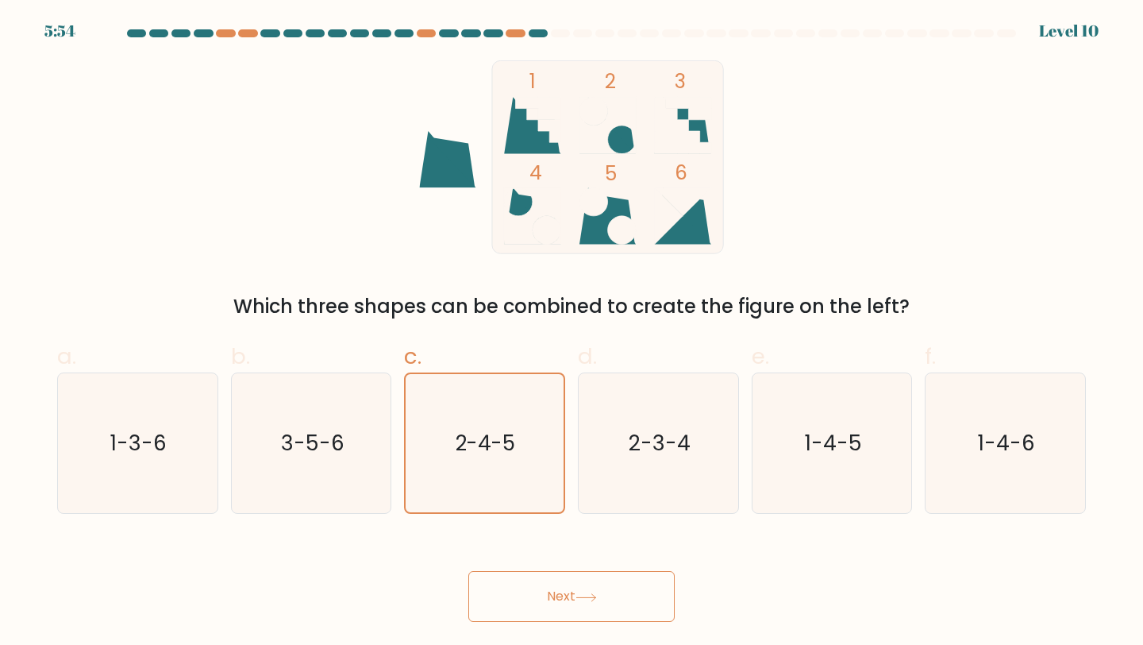
click at [539, 515] on form at bounding box center [571, 325] width 1143 height 592
click at [567, 520] on form at bounding box center [571, 325] width 1143 height 592
click at [586, 491] on div "2-3-4" at bounding box center [658, 443] width 161 height 142
click at [572, 333] on input "d. 2-3-4" at bounding box center [572, 327] width 1 height 10
radio input "true"
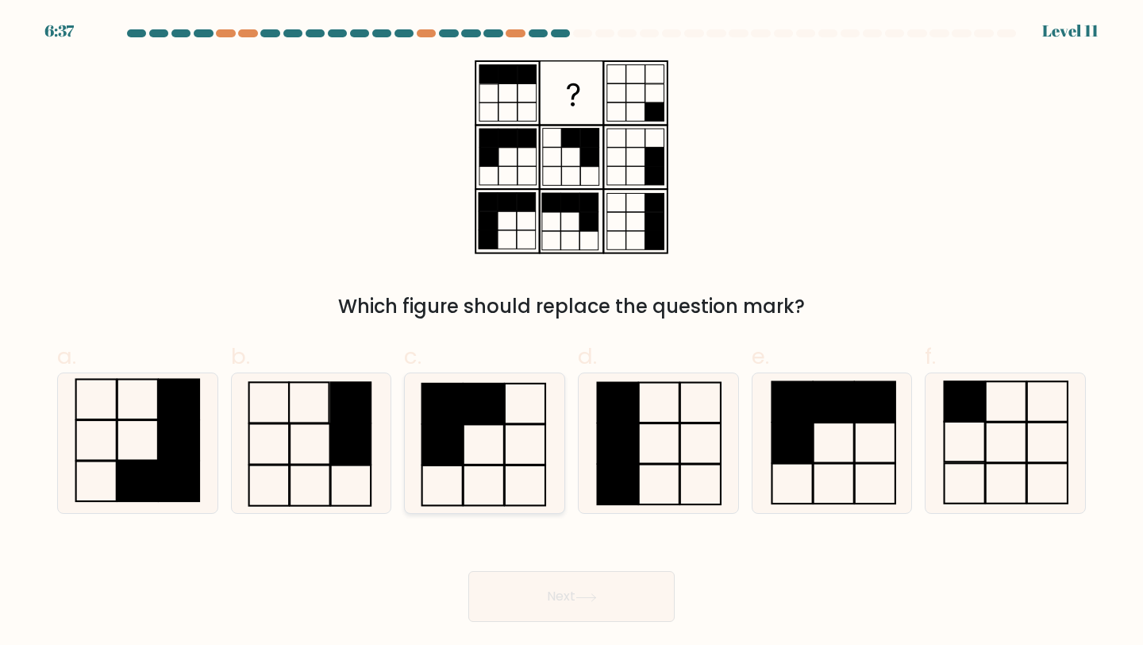
click at [526, 491] on icon at bounding box center [484, 443] width 141 height 141
click at [572, 333] on input "c." at bounding box center [572, 327] width 1 height 10
radio input "true"
click at [295, 415] on icon at bounding box center [311, 443] width 141 height 141
click at [572, 333] on input "b." at bounding box center [572, 327] width 1 height 10
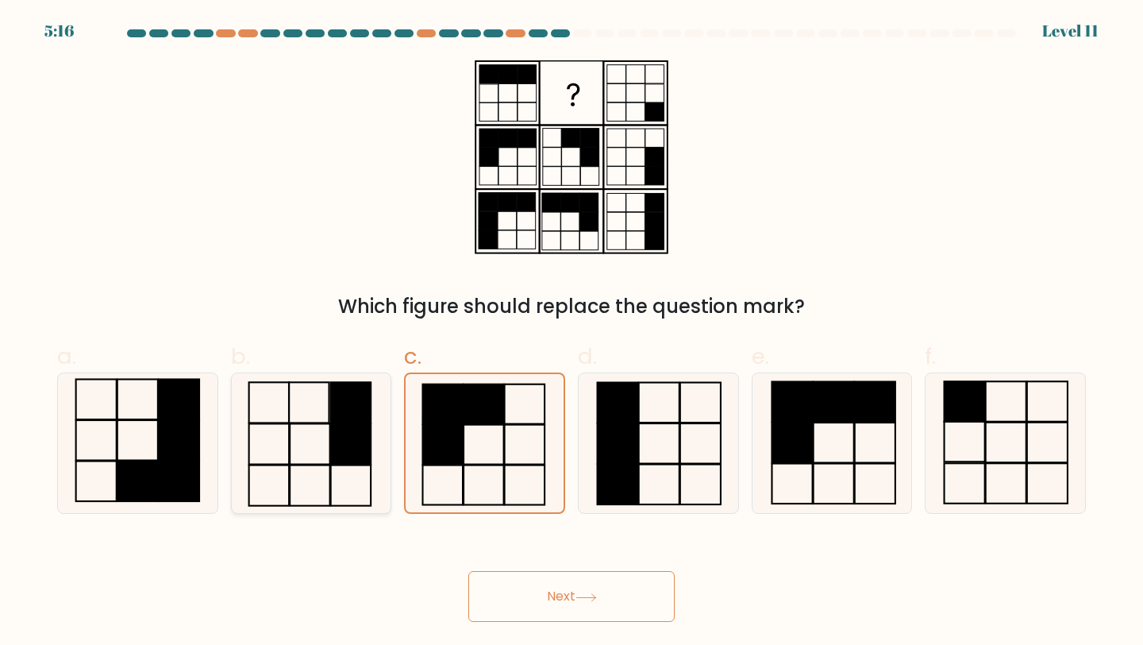
radio input "true"
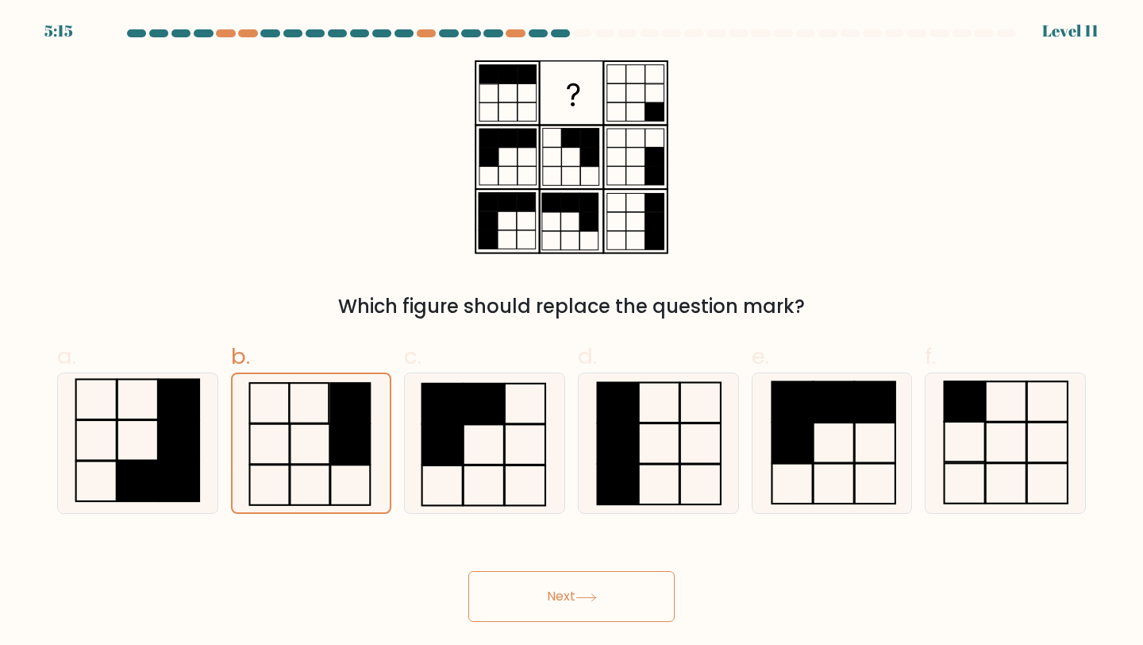
click at [552, 598] on button "Next" at bounding box center [571, 596] width 206 height 51
click at [568, 592] on button "Next" at bounding box center [571, 596] width 206 height 51
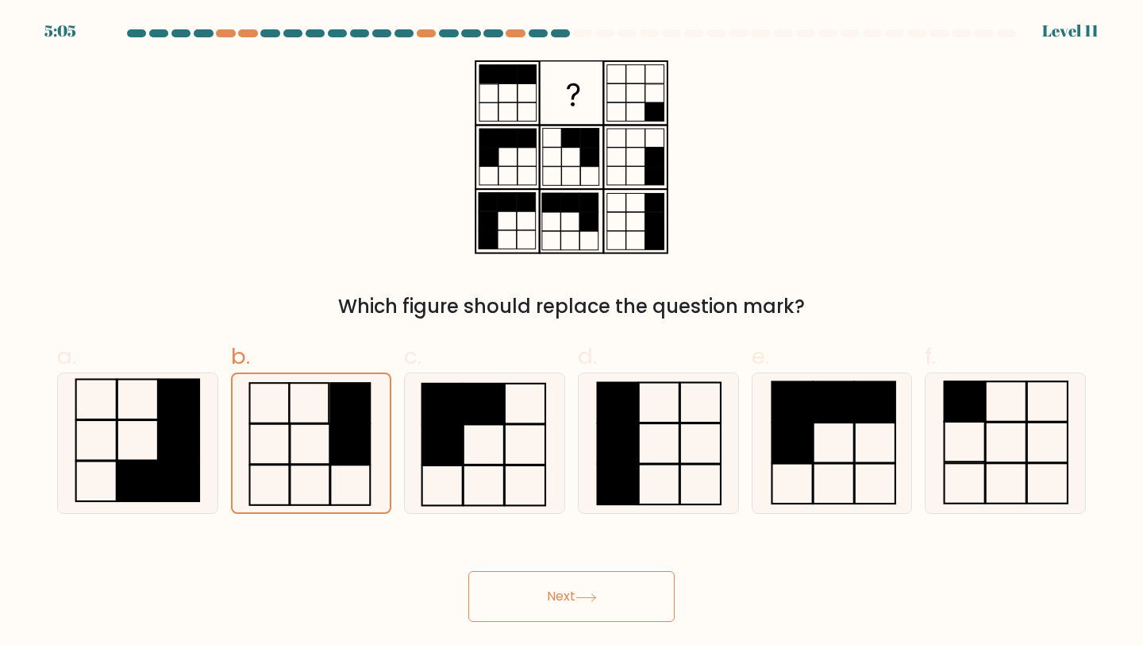
click at [568, 592] on button "Next" at bounding box center [571, 596] width 206 height 51
click at [416, 230] on div "Which figure should replace the question mark?" at bounding box center [572, 190] width 1048 height 260
click at [341, 447] on rect at bounding box center [350, 444] width 40 height 40
click at [572, 333] on input "b." at bounding box center [572, 327] width 1 height 10
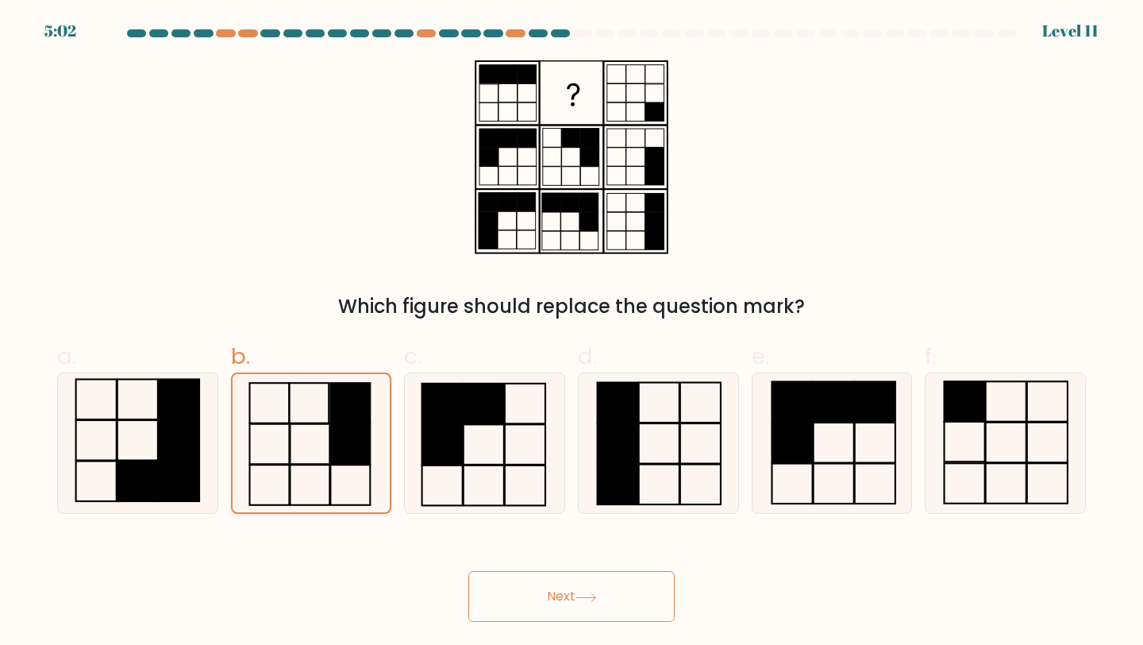
click at [341, 447] on rect at bounding box center [350, 444] width 40 height 40
click at [572, 333] on input "b." at bounding box center [572, 327] width 1 height 10
click at [341, 447] on rect at bounding box center [350, 444] width 40 height 40
click at [572, 333] on input "b." at bounding box center [572, 327] width 1 height 10
click at [435, 465] on rect at bounding box center [442, 485] width 40 height 40
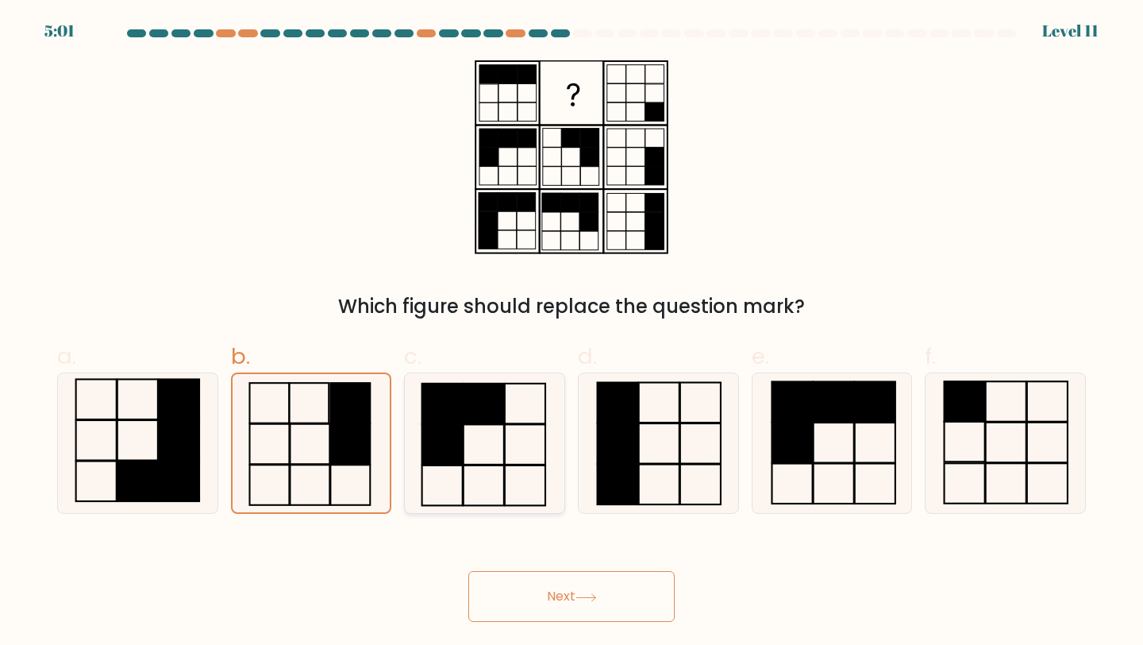
click at [572, 333] on input "c." at bounding box center [572, 327] width 1 height 10
radio input "true"
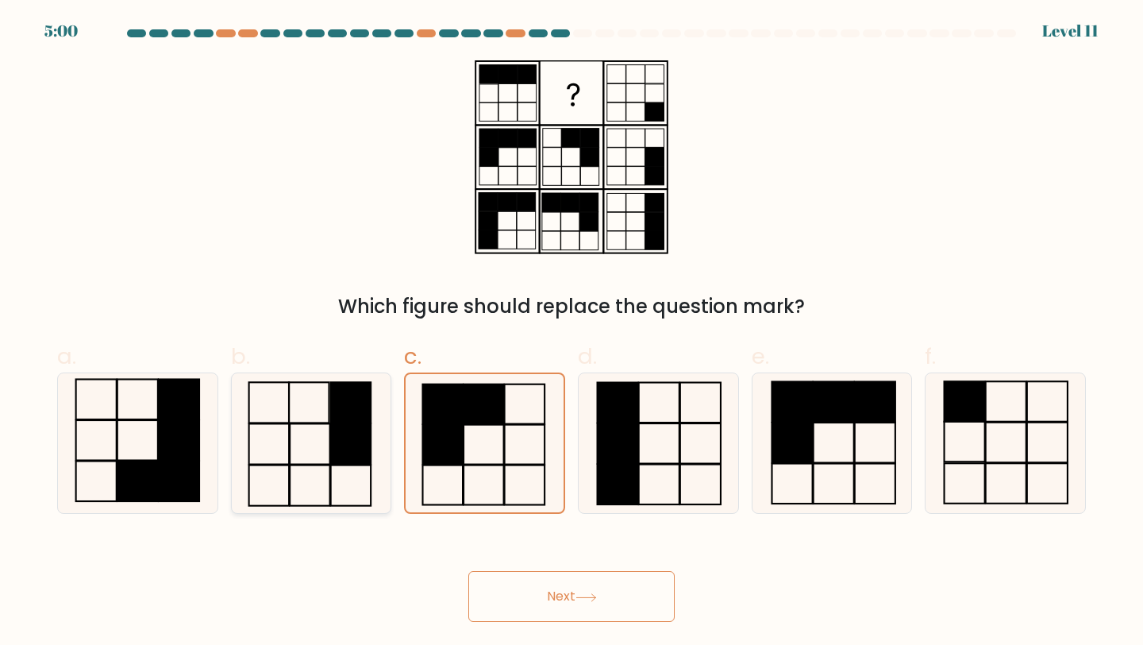
click at [343, 459] on rect at bounding box center [351, 444] width 40 height 40
click at [572, 333] on input "b." at bounding box center [572, 327] width 1 height 10
radio input "true"
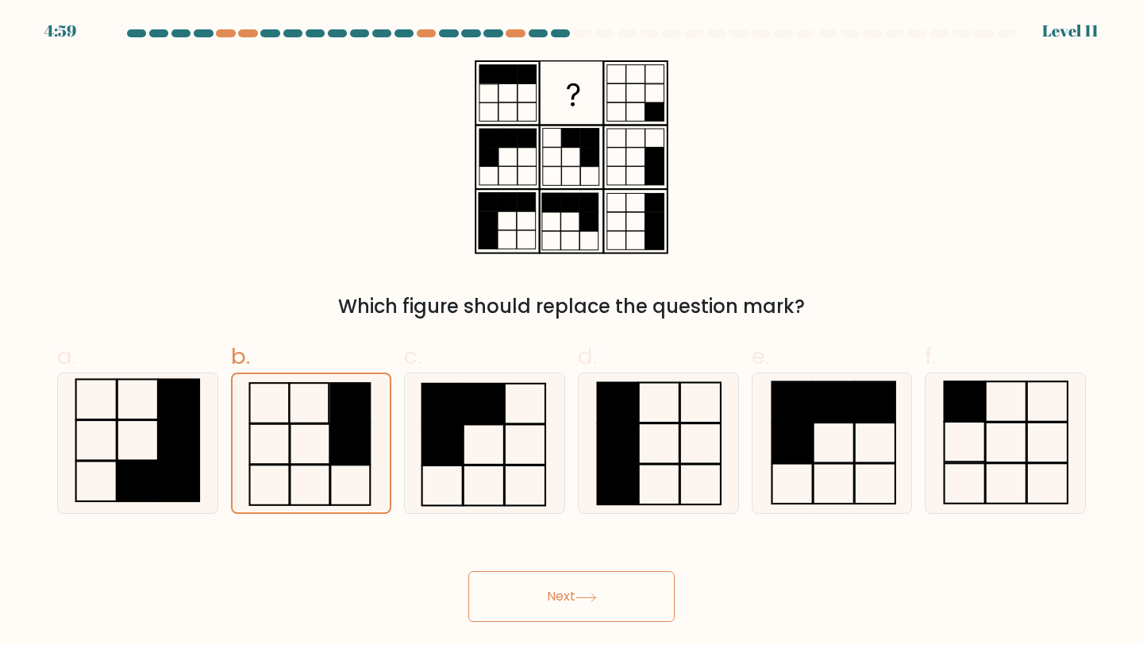
click at [515, 604] on button "Next" at bounding box center [571, 596] width 206 height 51
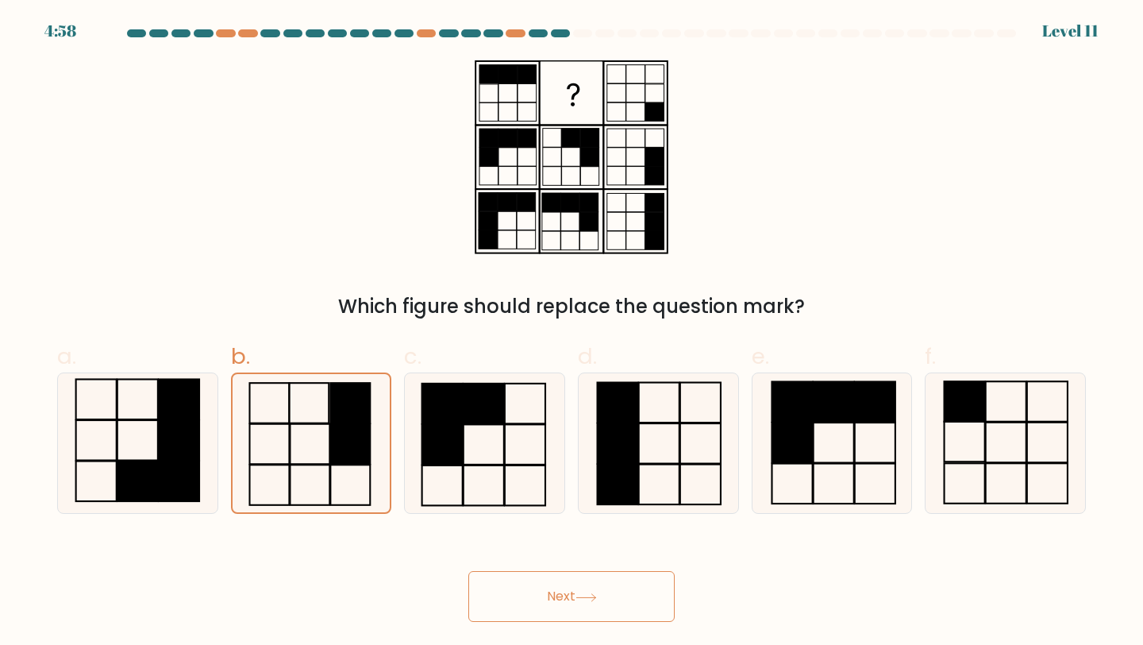
click at [515, 604] on button "Next" at bounding box center [571, 596] width 206 height 51
click at [784, 594] on div "Next" at bounding box center [572, 577] width 1048 height 89
click at [571, 585] on button "Next" at bounding box center [571, 596] width 206 height 51
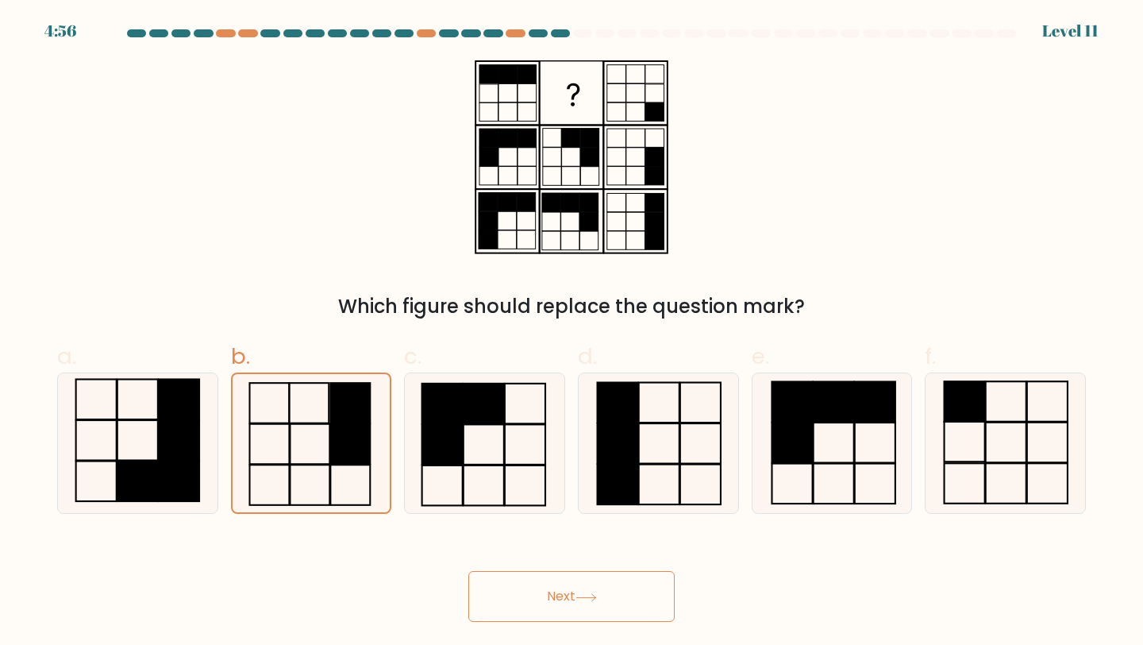
click at [571, 585] on button "Next" at bounding box center [571, 596] width 206 height 51
click at [283, 481] on icon at bounding box center [311, 443] width 139 height 139
click at [572, 333] on input "b." at bounding box center [572, 327] width 1 height 10
click at [283, 481] on icon at bounding box center [311, 443] width 139 height 139
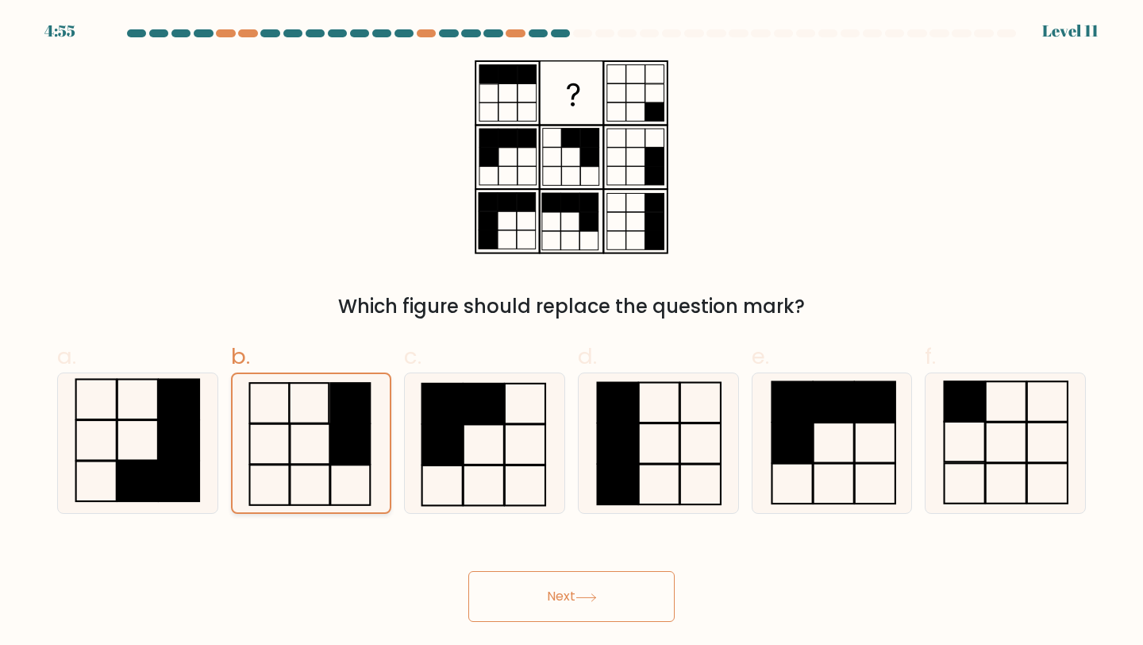
click at [572, 333] on input "b." at bounding box center [572, 327] width 1 height 10
click at [283, 481] on icon at bounding box center [311, 443] width 139 height 139
click at [572, 333] on input "b." at bounding box center [572, 327] width 1 height 10
click at [527, 596] on button "Next" at bounding box center [571, 596] width 206 height 51
click at [339, 440] on rect at bounding box center [350, 444] width 40 height 40
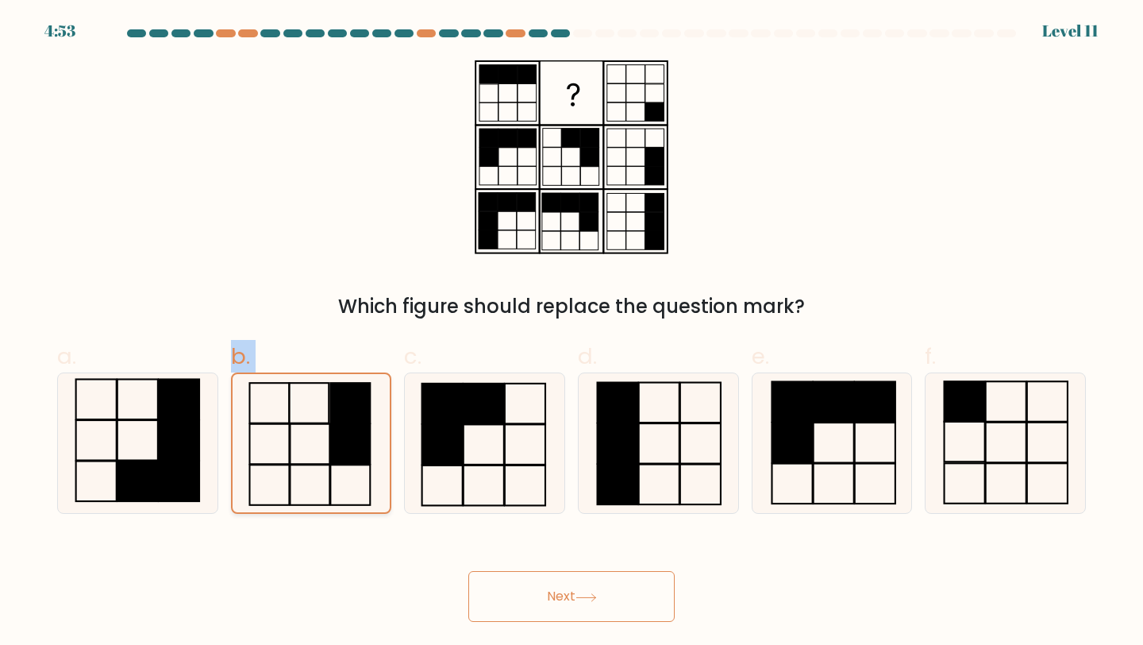
click at [572, 333] on input "b." at bounding box center [572, 327] width 1 height 10
click at [339, 440] on rect at bounding box center [350, 444] width 40 height 40
click at [572, 333] on input "b." at bounding box center [572, 327] width 1 height 10
click at [339, 440] on rect at bounding box center [350, 444] width 40 height 40
click at [572, 333] on input "b." at bounding box center [572, 327] width 1 height 10
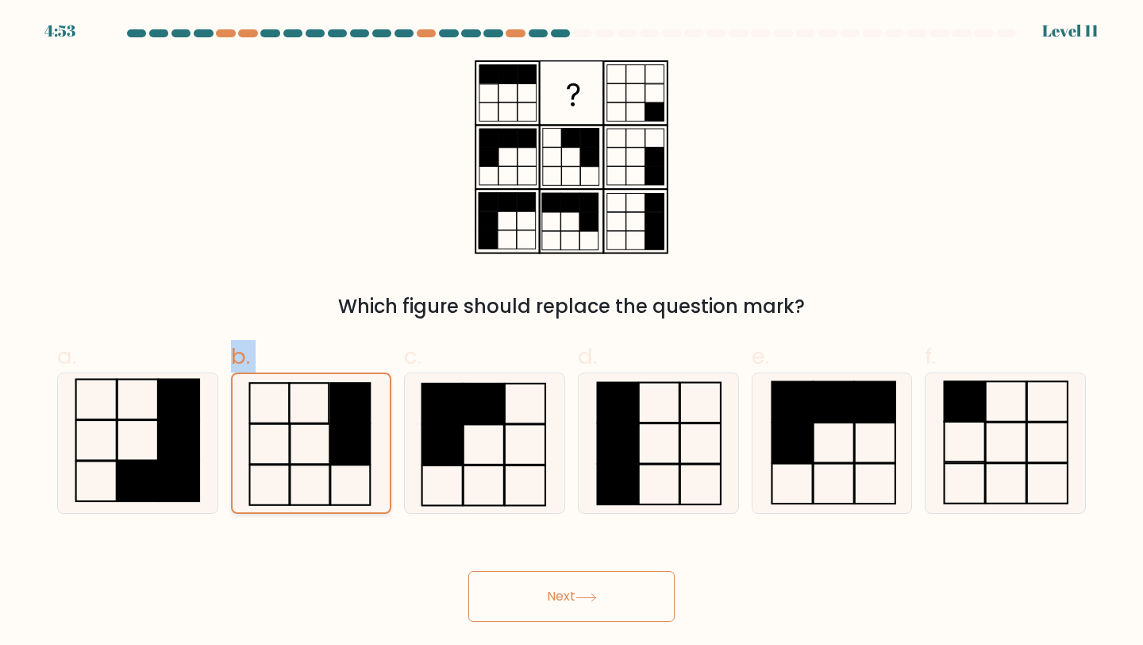
click at [339, 440] on rect at bounding box center [350, 444] width 40 height 40
click at [572, 333] on input "b." at bounding box center [572, 327] width 1 height 10
click at [521, 595] on button "Next" at bounding box center [571, 596] width 206 height 51
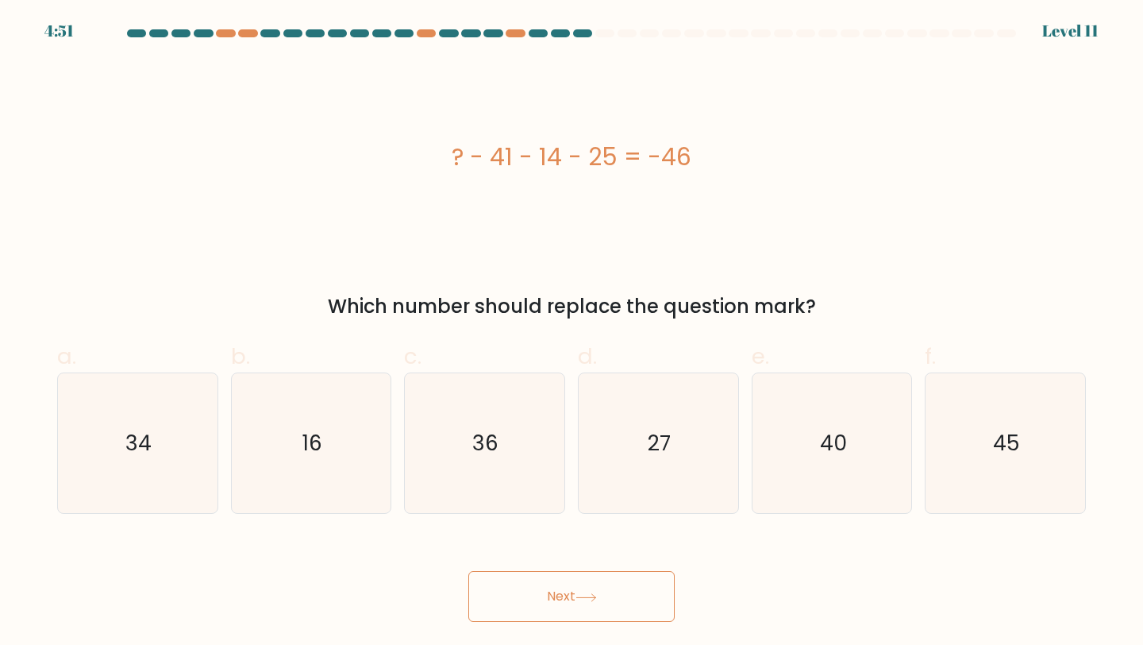
click at [520, 594] on button "Next" at bounding box center [571, 596] width 206 height 51
click at [211, 440] on div "34" at bounding box center [137, 443] width 161 height 142
click at [572, 333] on input "a. 34" at bounding box center [572, 327] width 1 height 10
radio input "true"
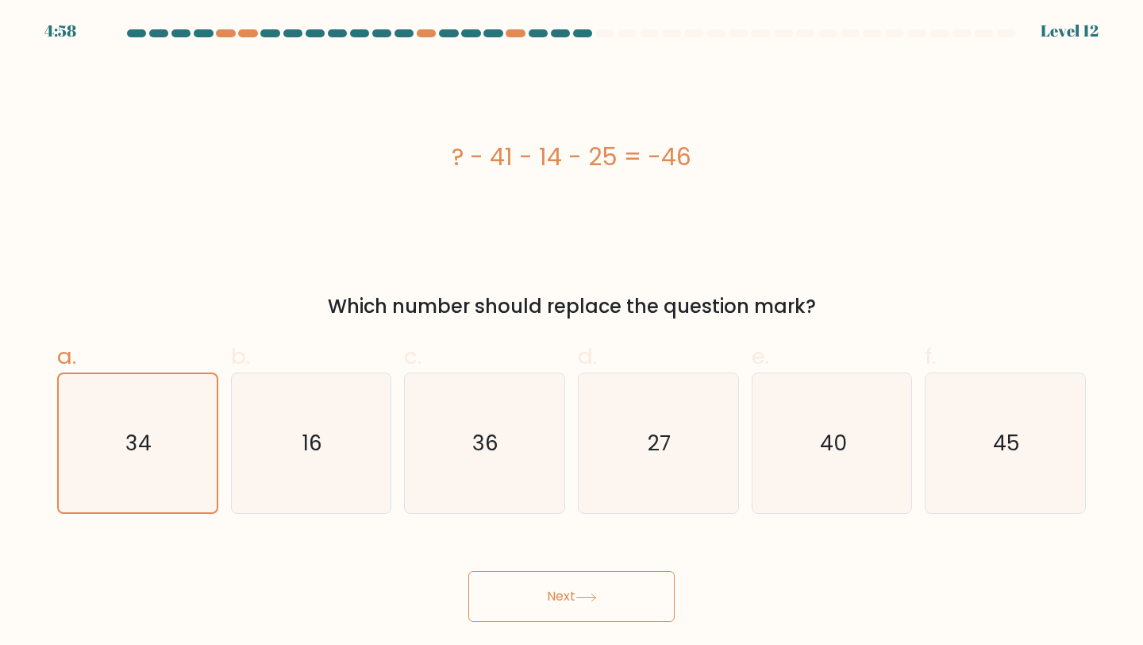
click at [599, 611] on button "Next" at bounding box center [571, 596] width 206 height 51
click at [589, 602] on button "Next" at bounding box center [571, 596] width 206 height 51
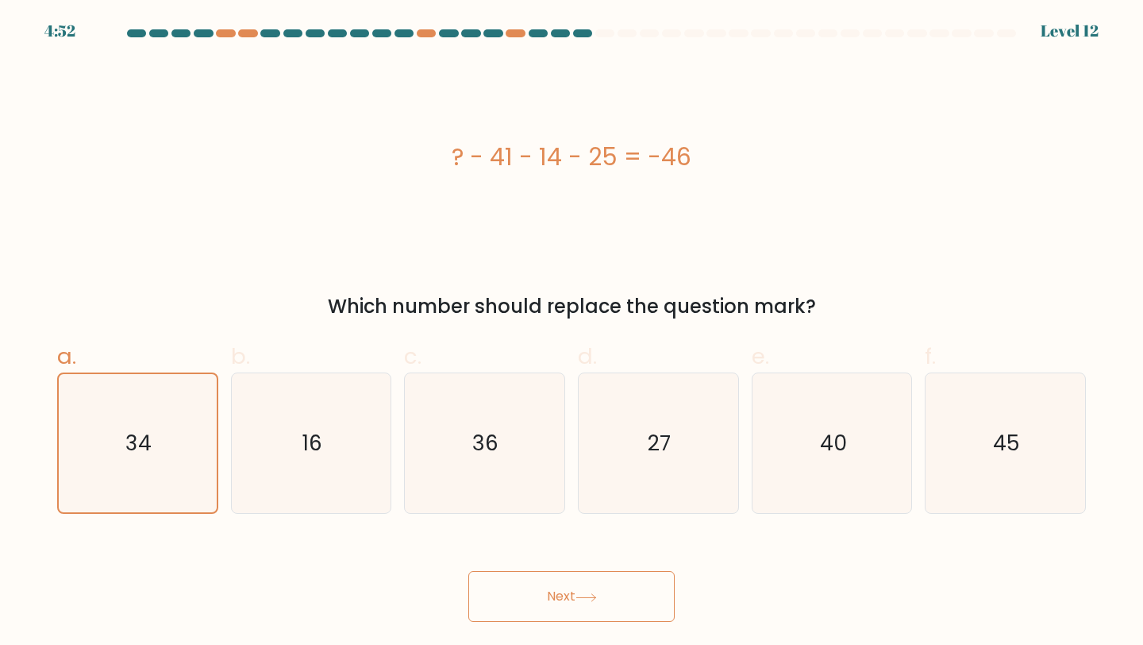
click at [589, 602] on button "Next" at bounding box center [571, 596] width 206 height 51
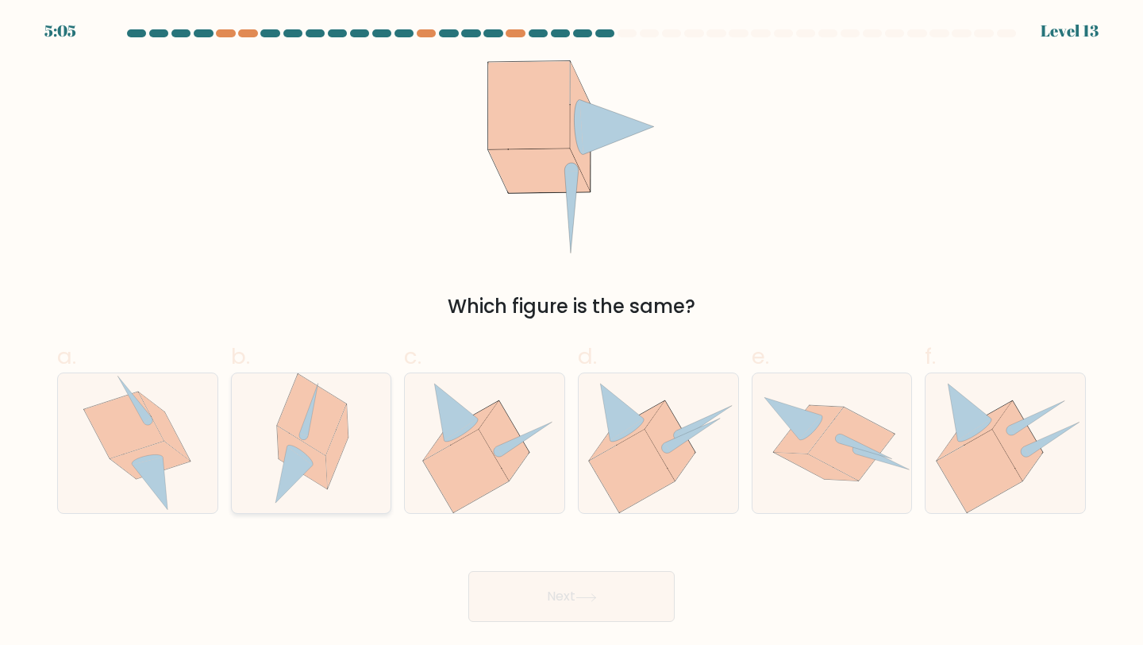
click at [303, 467] on icon at bounding box center [294, 474] width 37 height 56
click at [572, 333] on input "b." at bounding box center [572, 327] width 1 height 10
radio input "true"
click at [537, 577] on button "Next" at bounding box center [571, 596] width 206 height 51
click at [593, 593] on icon at bounding box center [586, 597] width 21 height 9
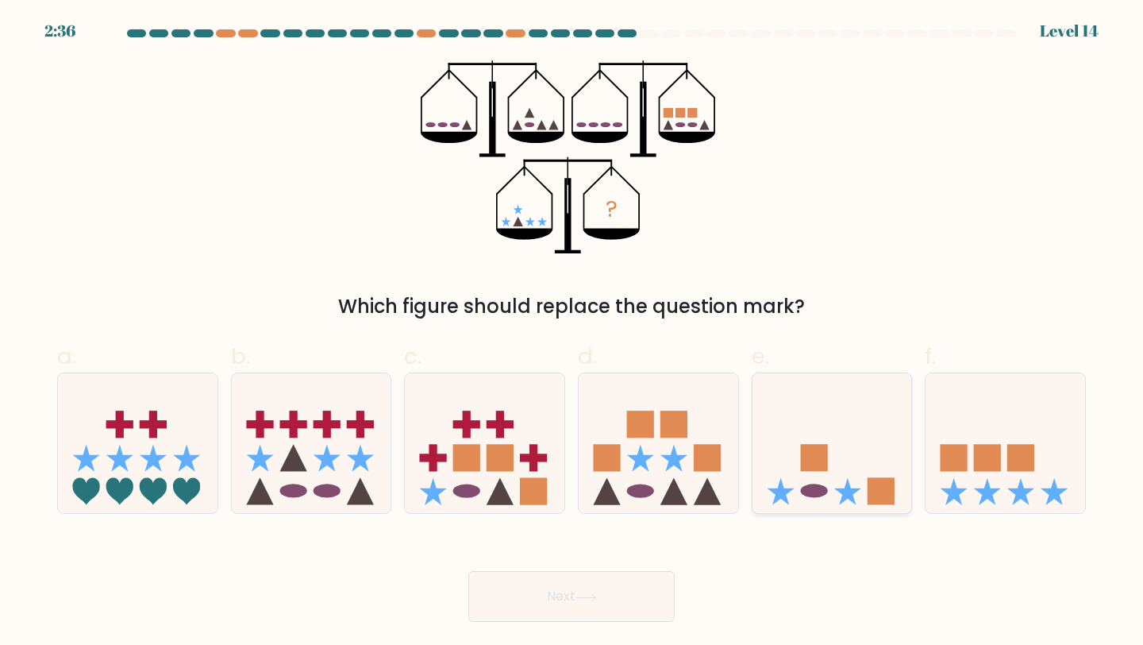
click at [823, 461] on rect at bounding box center [813, 457] width 27 height 27
click at [572, 333] on input "e." at bounding box center [572, 327] width 1 height 10
radio input "true"
click at [573, 596] on button "Next" at bounding box center [571, 596] width 206 height 51
click at [640, 487] on ellipse at bounding box center [640, 490] width 27 height 13
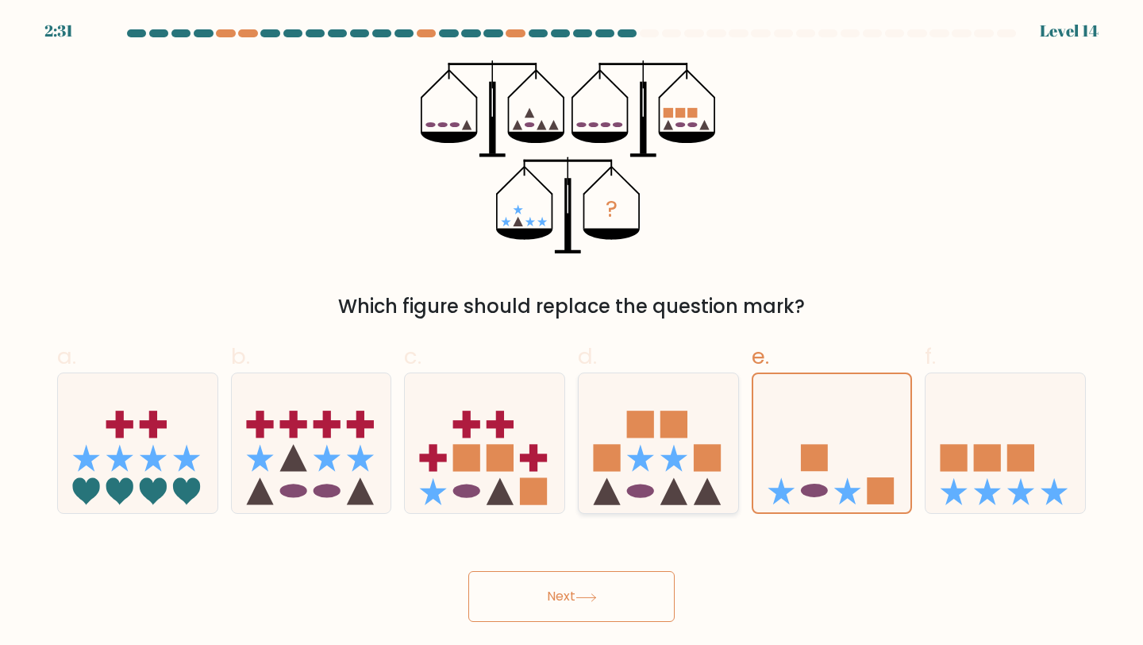
click at [572, 333] on input "d." at bounding box center [572, 327] width 1 height 10
radio input "true"
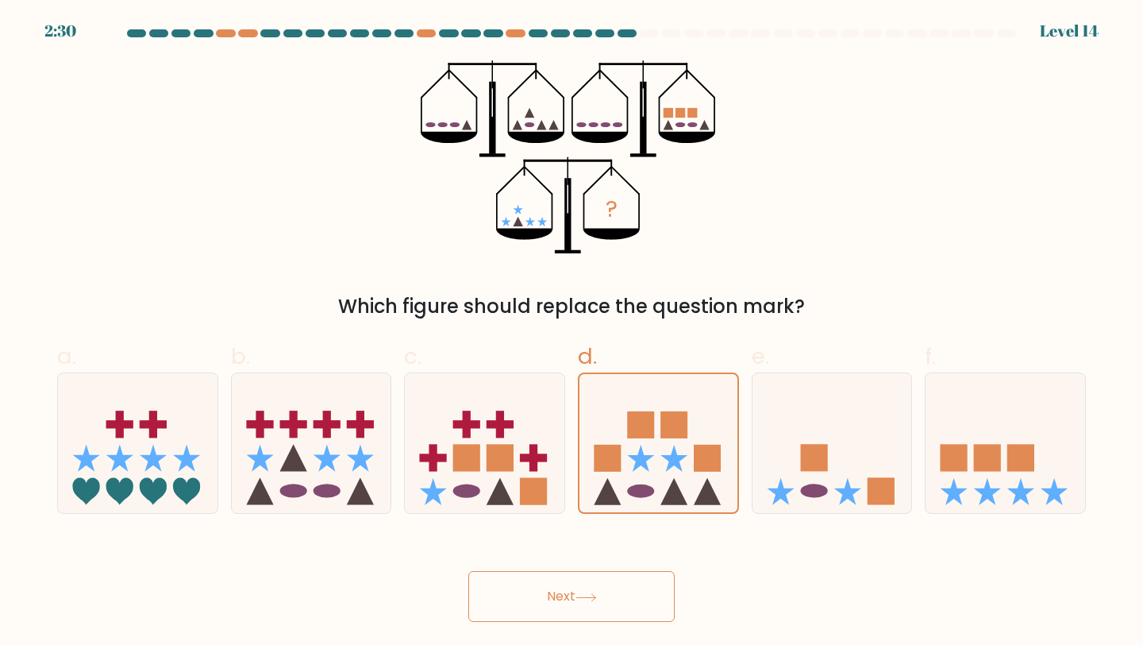
click at [568, 611] on button "Next" at bounding box center [571, 596] width 206 height 51
click at [638, 480] on icon at bounding box center [659, 443] width 158 height 131
click at [572, 333] on input "d." at bounding box center [572, 327] width 1 height 10
click at [638, 480] on icon at bounding box center [659, 443] width 158 height 131
click at [572, 333] on input "d." at bounding box center [572, 327] width 1 height 10
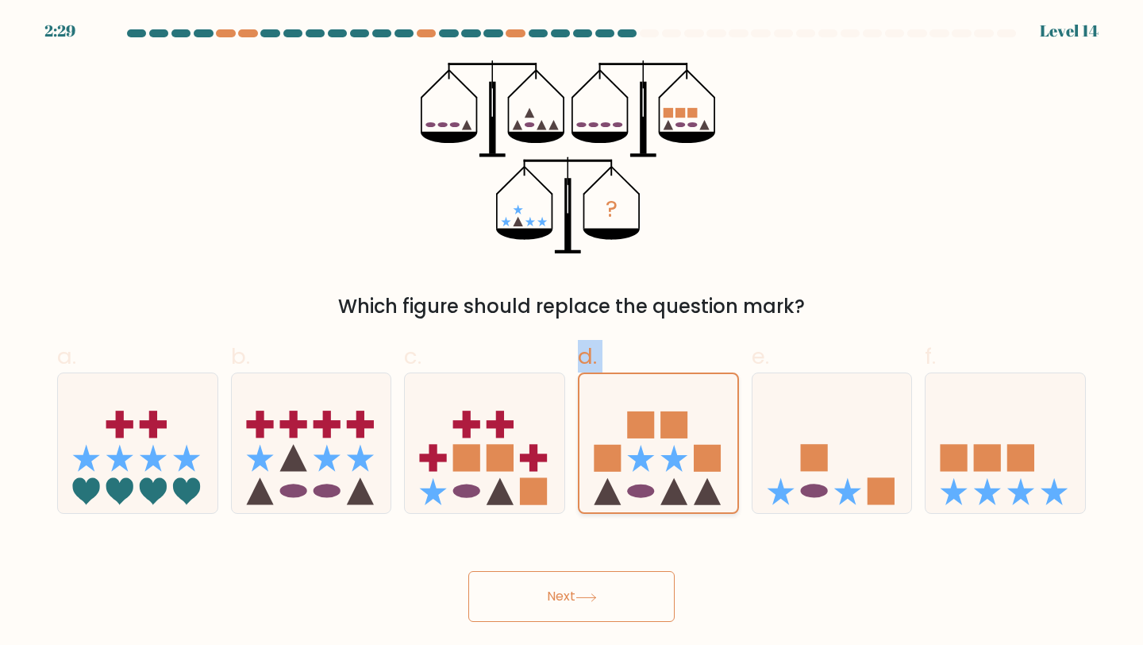
click at [638, 480] on icon at bounding box center [659, 443] width 158 height 131
click at [572, 333] on input "d." at bounding box center [572, 327] width 1 height 10
click at [542, 590] on button "Next" at bounding box center [571, 596] width 206 height 51
click at [895, 231] on div "? Which figure should replace the question mark?" at bounding box center [572, 190] width 1048 height 260
click at [658, 484] on icon at bounding box center [659, 443] width 158 height 131
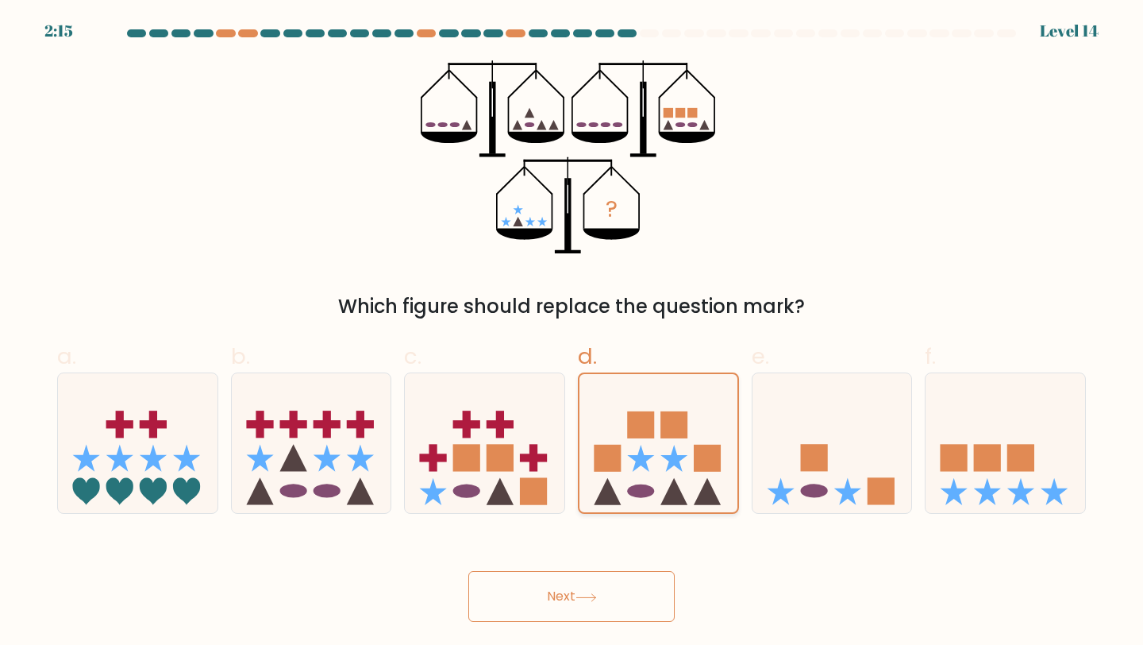
click at [572, 333] on input "d." at bounding box center [572, 327] width 1 height 10
click at [553, 597] on button "Next" at bounding box center [571, 596] width 206 height 51
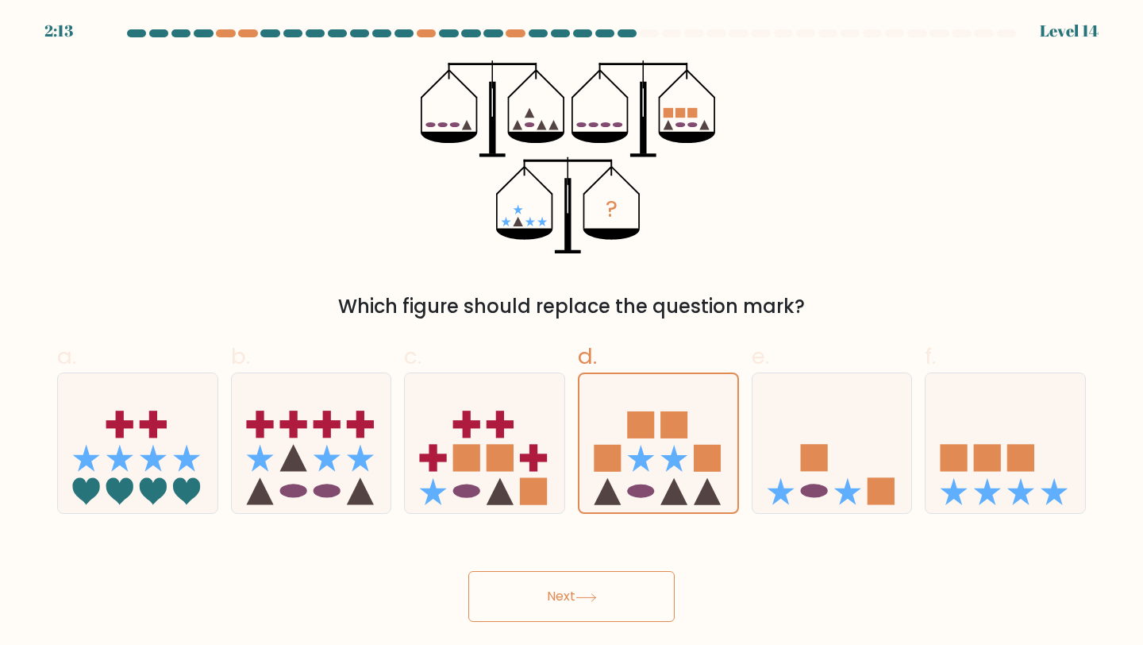
click at [553, 597] on button "Next" at bounding box center [571, 596] width 206 height 51
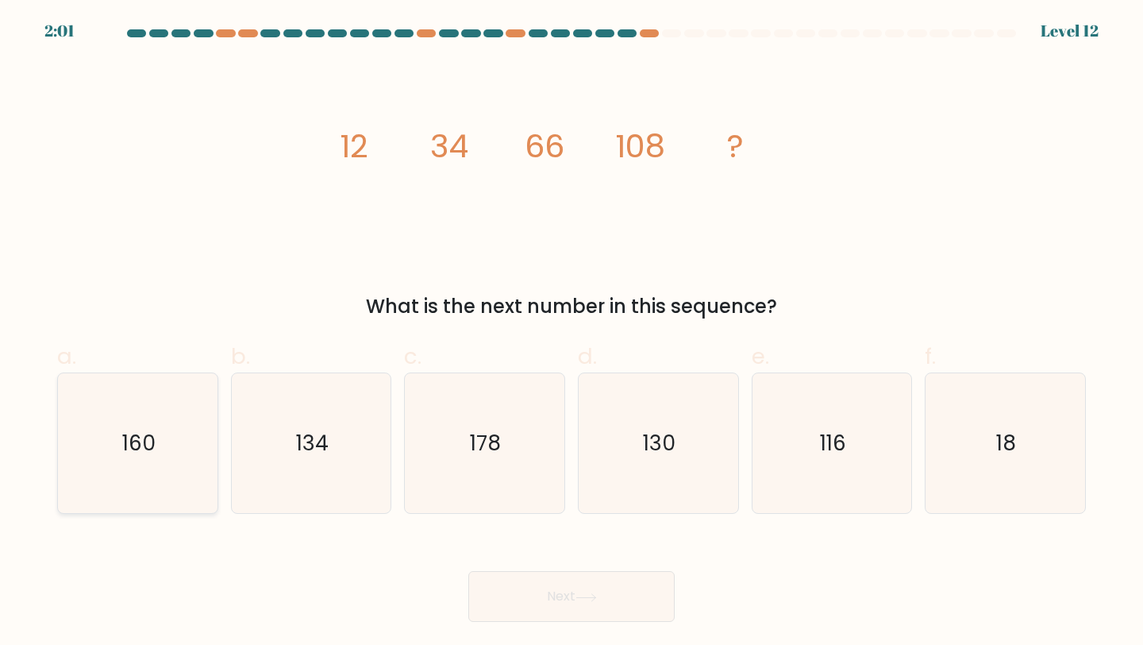
click at [77, 459] on icon "160" at bounding box center [137, 443] width 141 height 141
click at [572, 333] on input "a. 160" at bounding box center [572, 327] width 1 height 10
radio input "true"
click at [588, 590] on button "Next" at bounding box center [571, 596] width 206 height 51
click at [571, 601] on button "Next" at bounding box center [571, 596] width 206 height 51
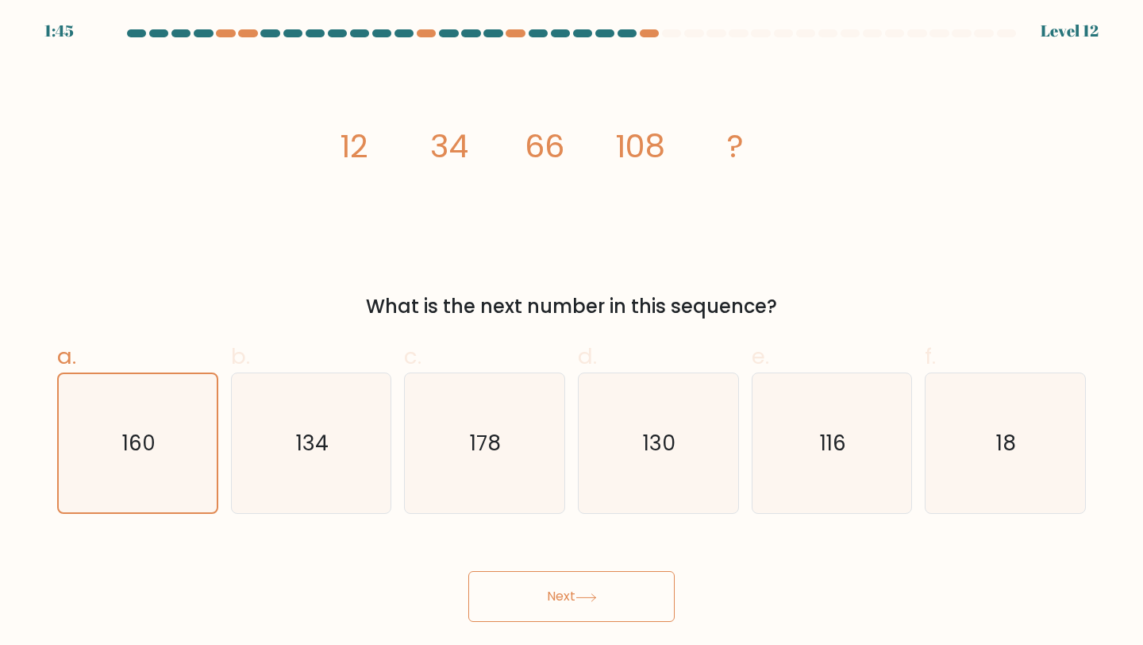
click at [571, 601] on button "Next" at bounding box center [571, 596] width 206 height 51
click at [806, 277] on div "image/svg+xml 12 34 66 108 ? What is the next number in this sequence?" at bounding box center [572, 190] width 1048 height 260
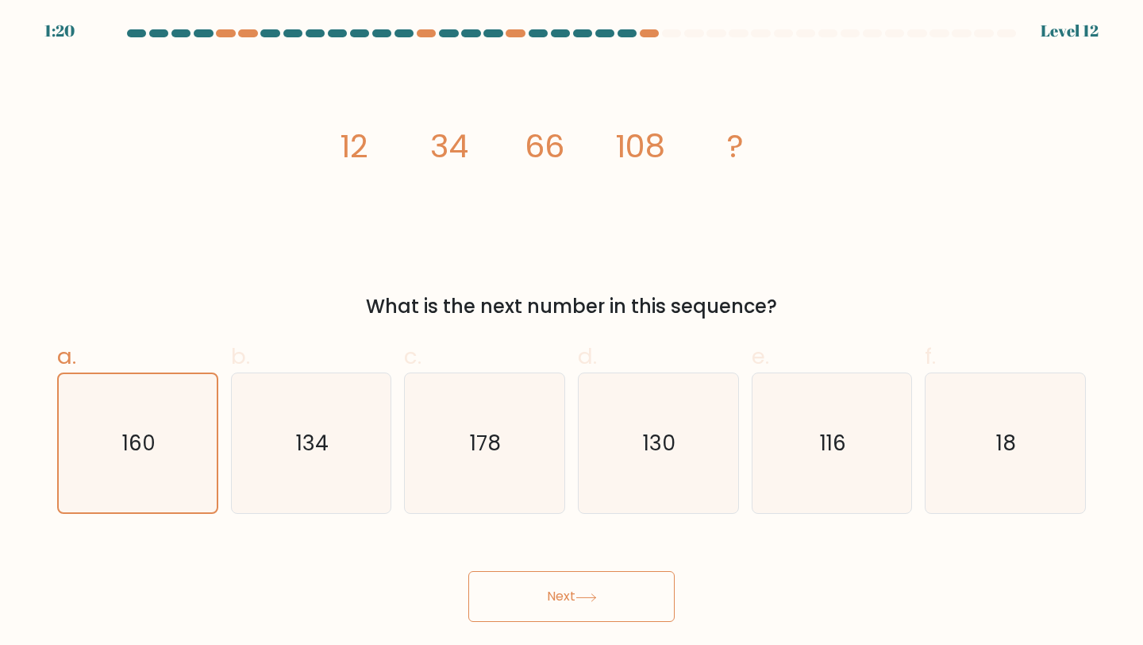
click at [575, 588] on button "Next" at bounding box center [571, 596] width 206 height 51
click at [571, 605] on button "Next" at bounding box center [571, 596] width 206 height 51
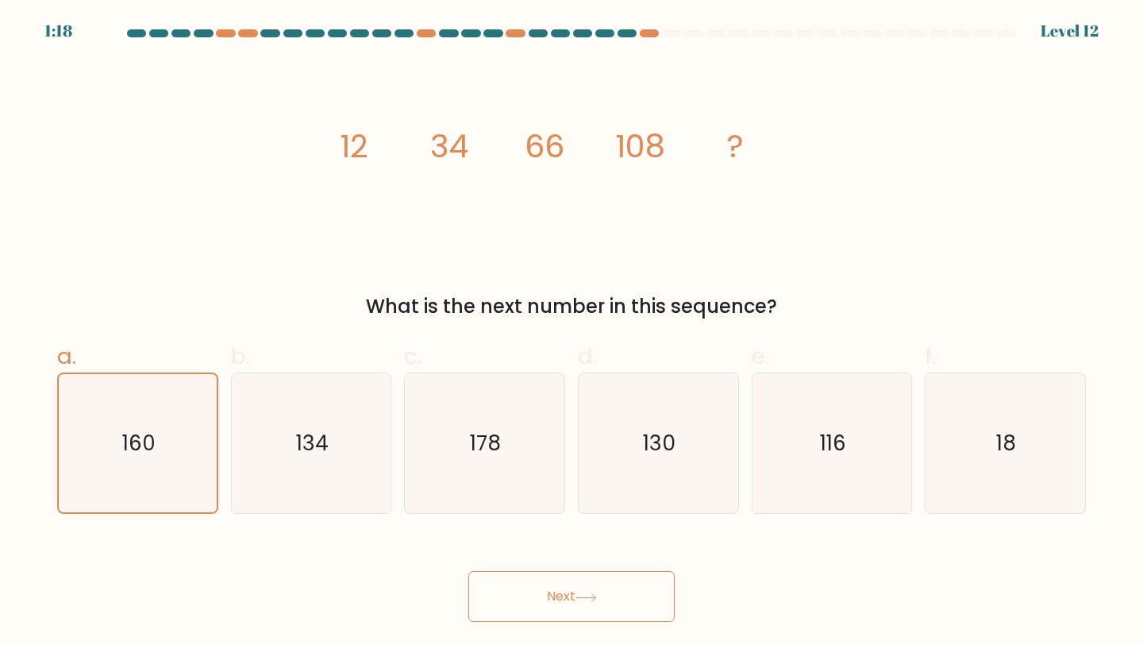
click at [571, 605] on button "Next" at bounding box center [571, 596] width 206 height 51
click at [522, 581] on button "Next" at bounding box center [571, 596] width 206 height 51
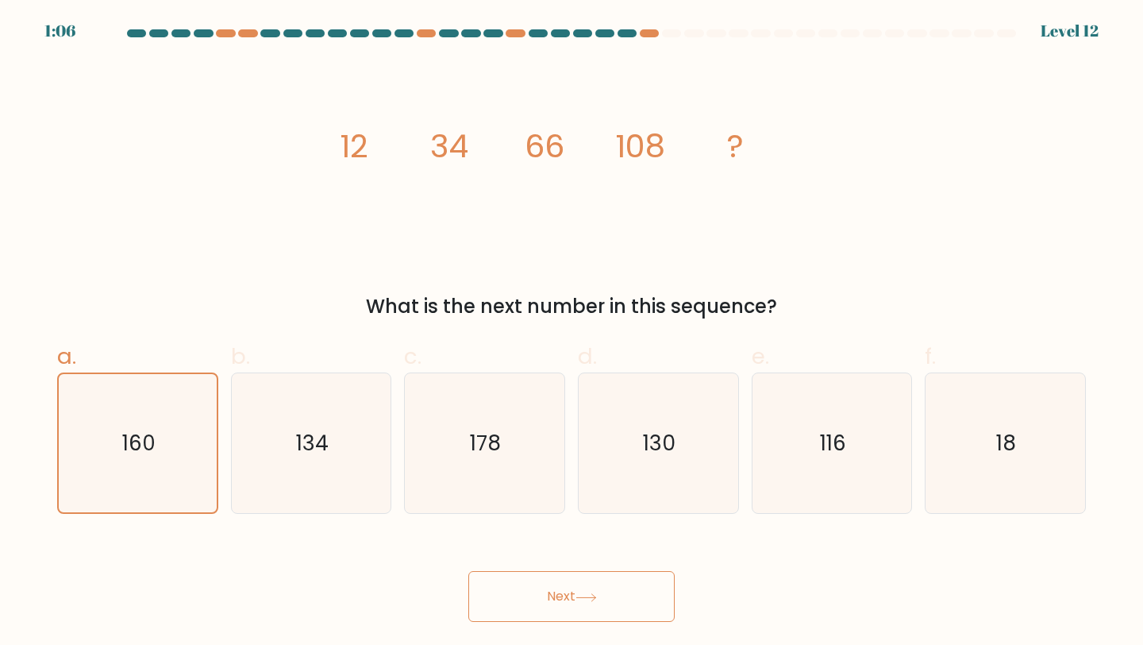
click at [522, 581] on button "Next" at bounding box center [571, 596] width 206 height 51
click at [534, 609] on button "Next" at bounding box center [571, 596] width 206 height 51
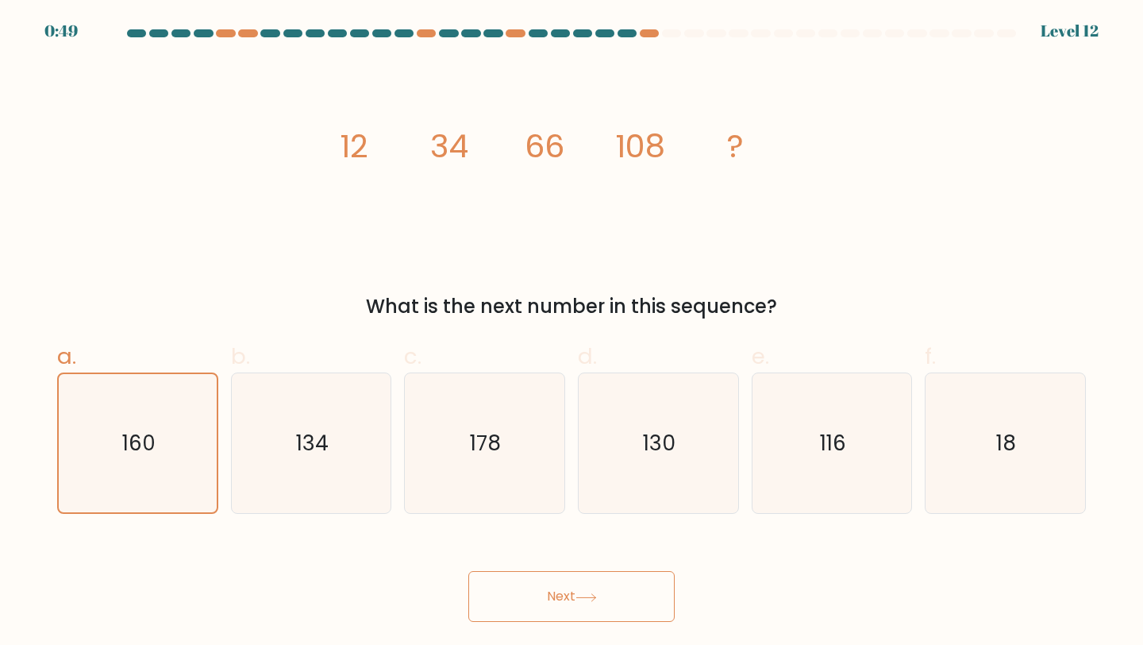
click at [532, 607] on button "Next" at bounding box center [571, 596] width 206 height 51
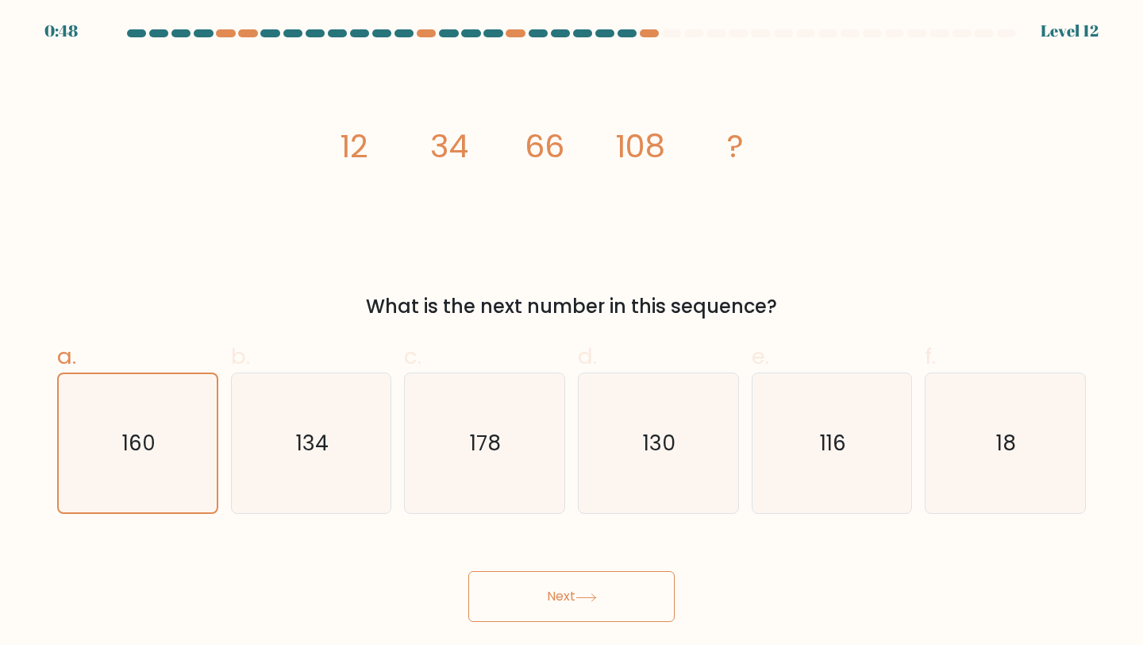
click at [532, 607] on button "Next" at bounding box center [571, 596] width 206 height 51
click at [157, 441] on icon "160" at bounding box center [137, 443] width 139 height 139
click at [572, 333] on input "a. 160" at bounding box center [572, 327] width 1 height 10
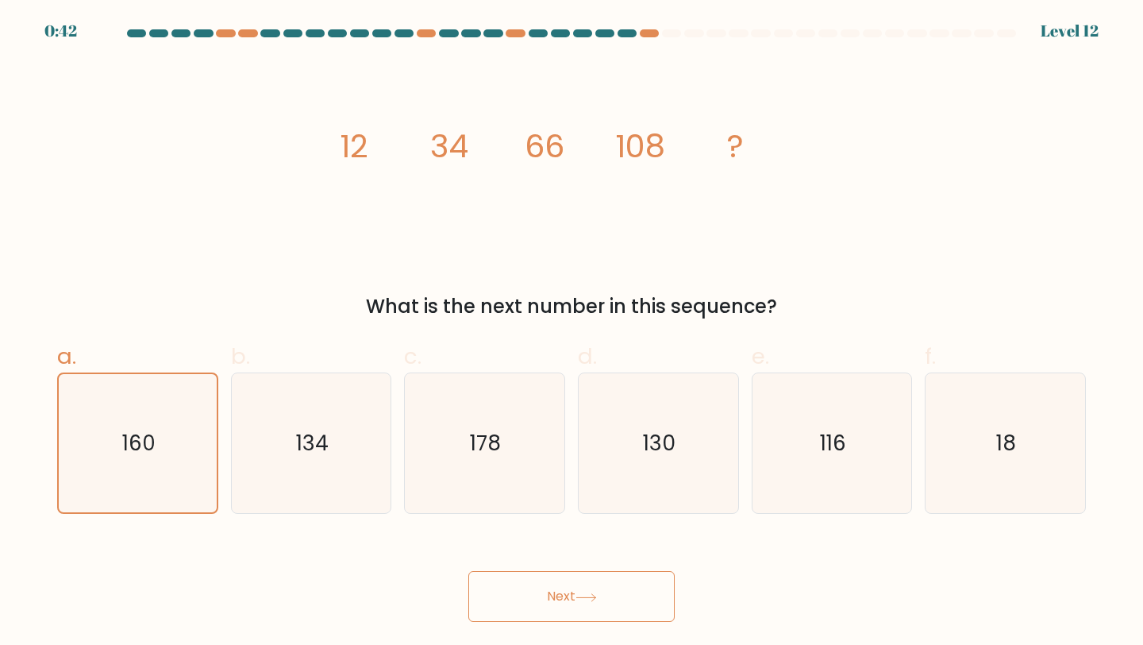
click at [536, 599] on button "Next" at bounding box center [571, 596] width 206 height 51
click at [535, 599] on button "Next" at bounding box center [571, 596] width 206 height 51
click at [534, 599] on button "Next" at bounding box center [571, 596] width 206 height 51
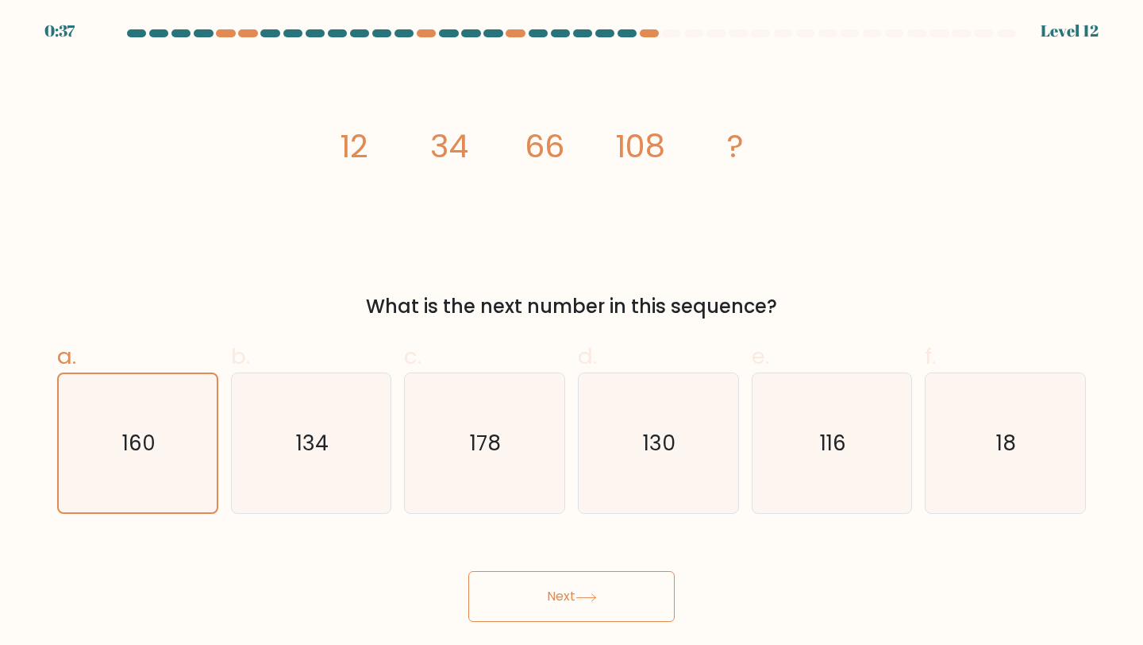
click at [534, 599] on button "Next" at bounding box center [571, 596] width 206 height 51
click at [340, 455] on icon "134" at bounding box center [311, 443] width 141 height 141
click at [572, 333] on input "b. 134" at bounding box center [572, 327] width 1 height 10
radio input "true"
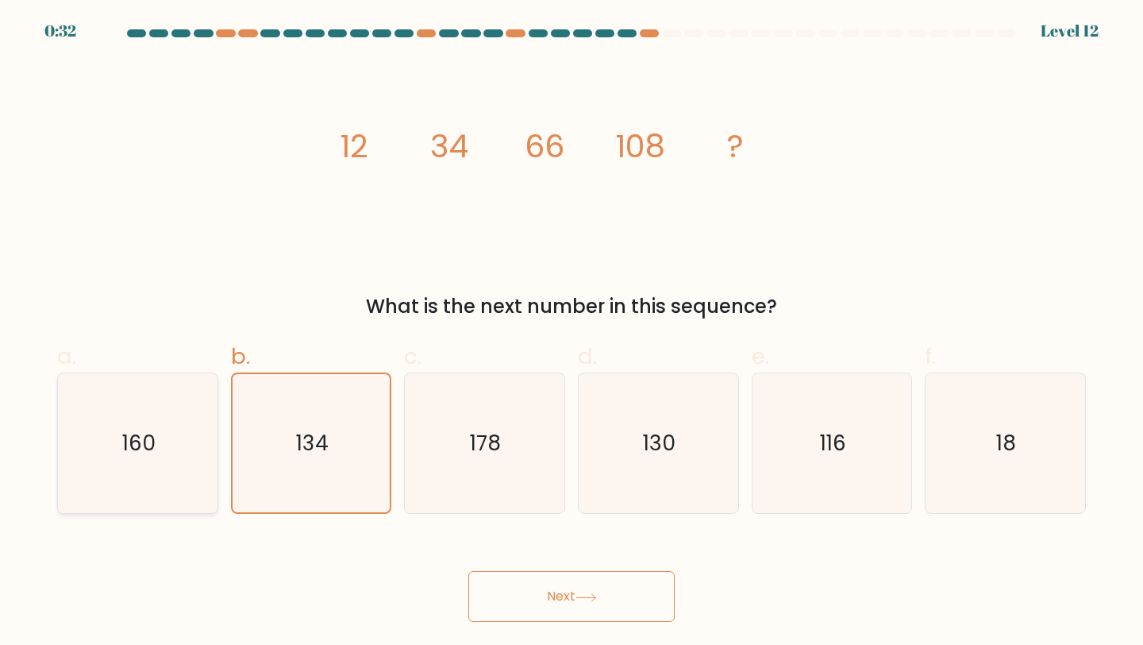
click at [162, 471] on icon "160" at bounding box center [137, 443] width 141 height 141
click at [572, 333] on input "a. 160" at bounding box center [572, 327] width 1 height 10
radio input "true"
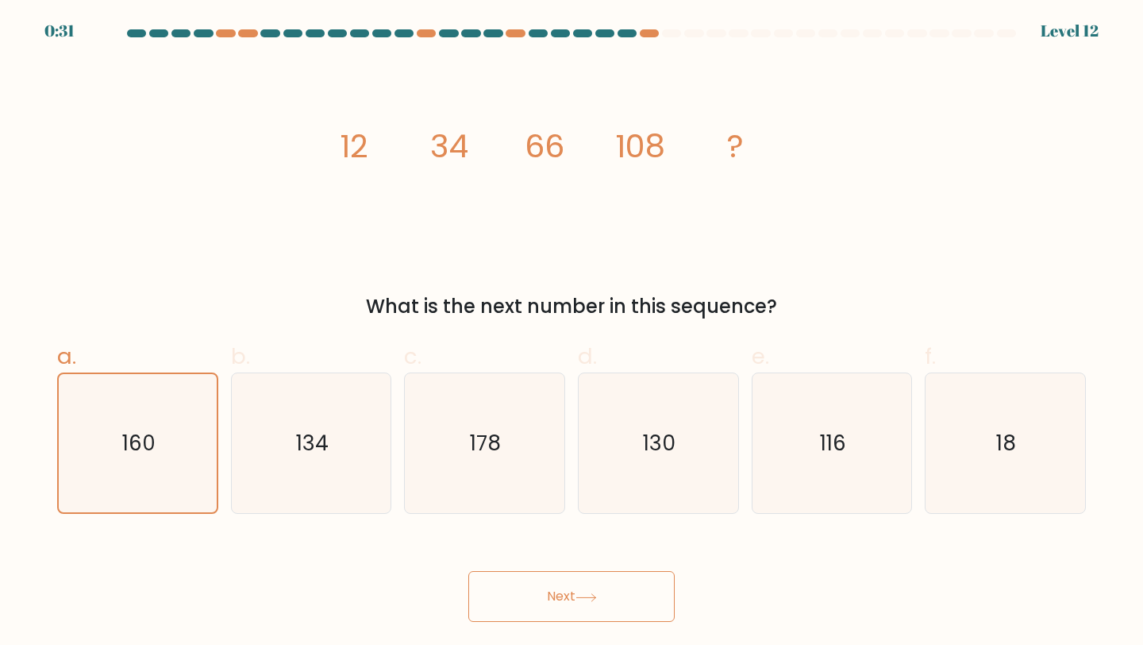
click at [555, 603] on button "Next" at bounding box center [571, 596] width 206 height 51
click at [553, 603] on button "Next" at bounding box center [571, 596] width 206 height 51
click at [556, 587] on button "Next" at bounding box center [571, 596] width 206 height 51
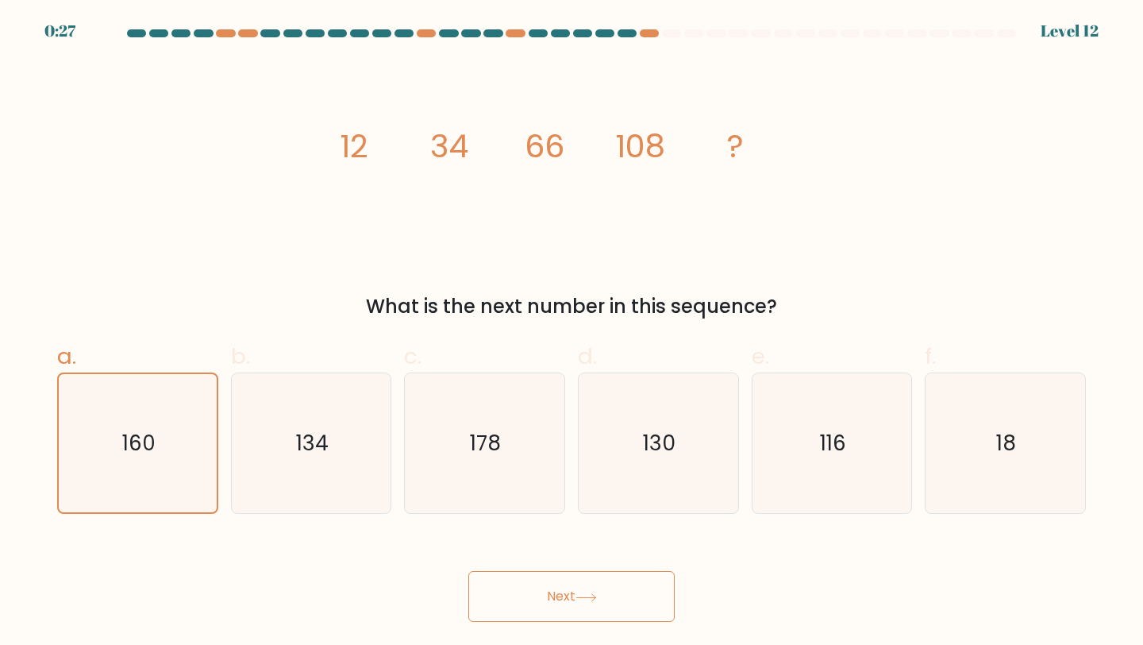
click at [556, 587] on button "Next" at bounding box center [571, 596] width 206 height 51
click at [555, 587] on button "Next" at bounding box center [571, 596] width 206 height 51
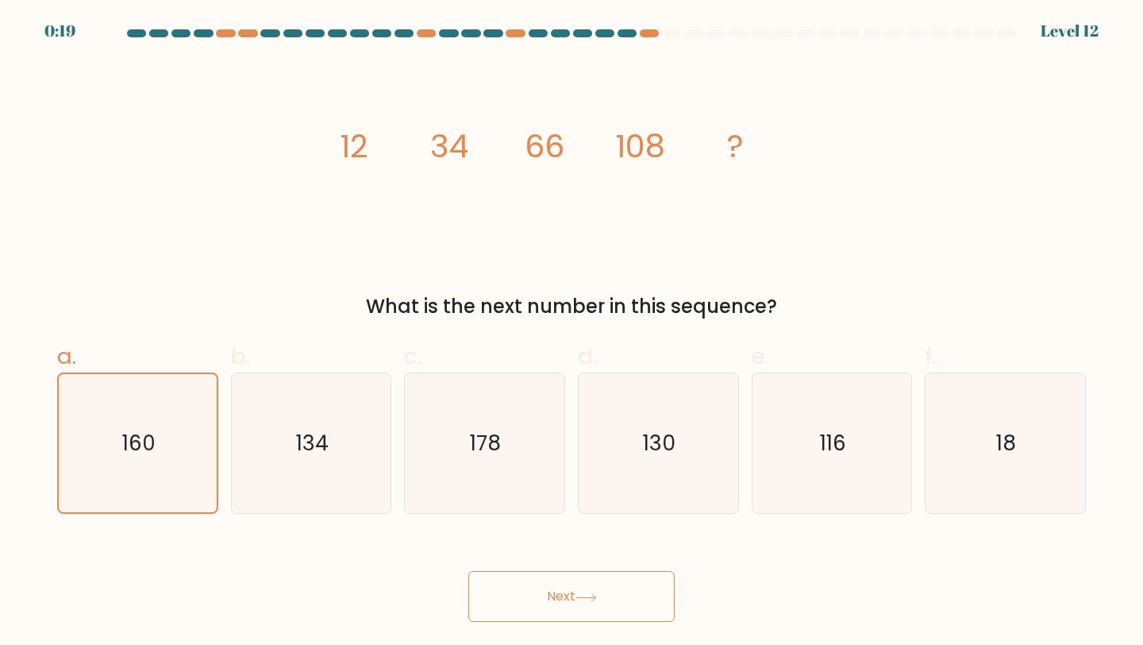
click at [555, 587] on button "Next" at bounding box center [571, 596] width 206 height 51
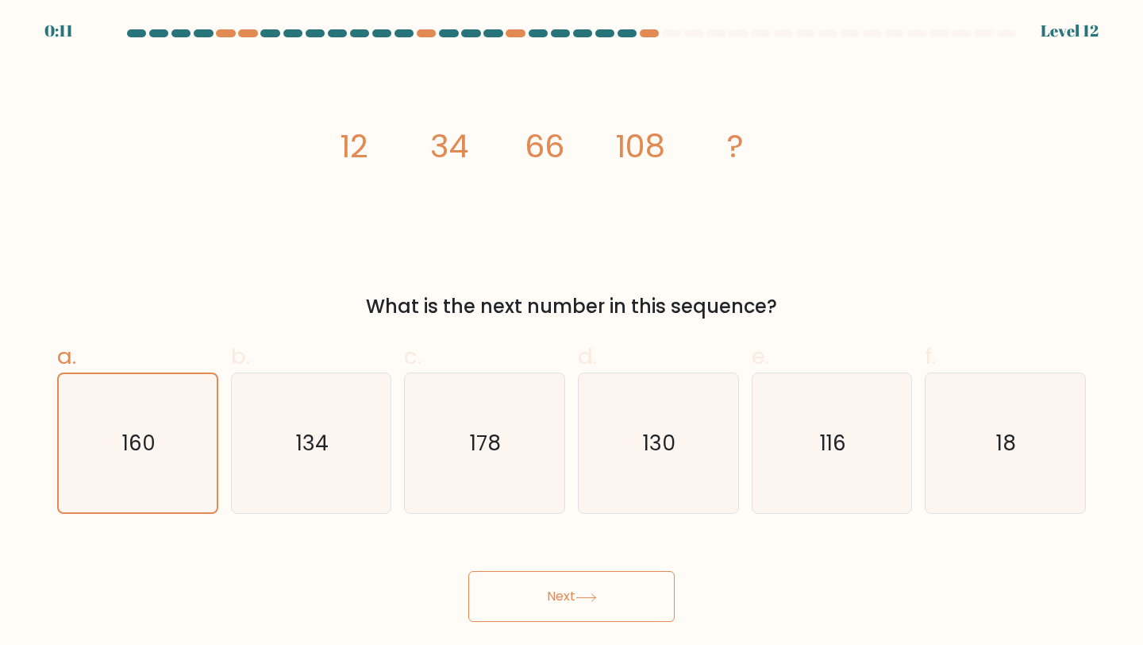
click at [631, 234] on icon "image/svg+xml 12 34 66 108 ?" at bounding box center [571, 157] width 476 height 194
click at [522, 603] on button "Next" at bounding box center [571, 596] width 206 height 51
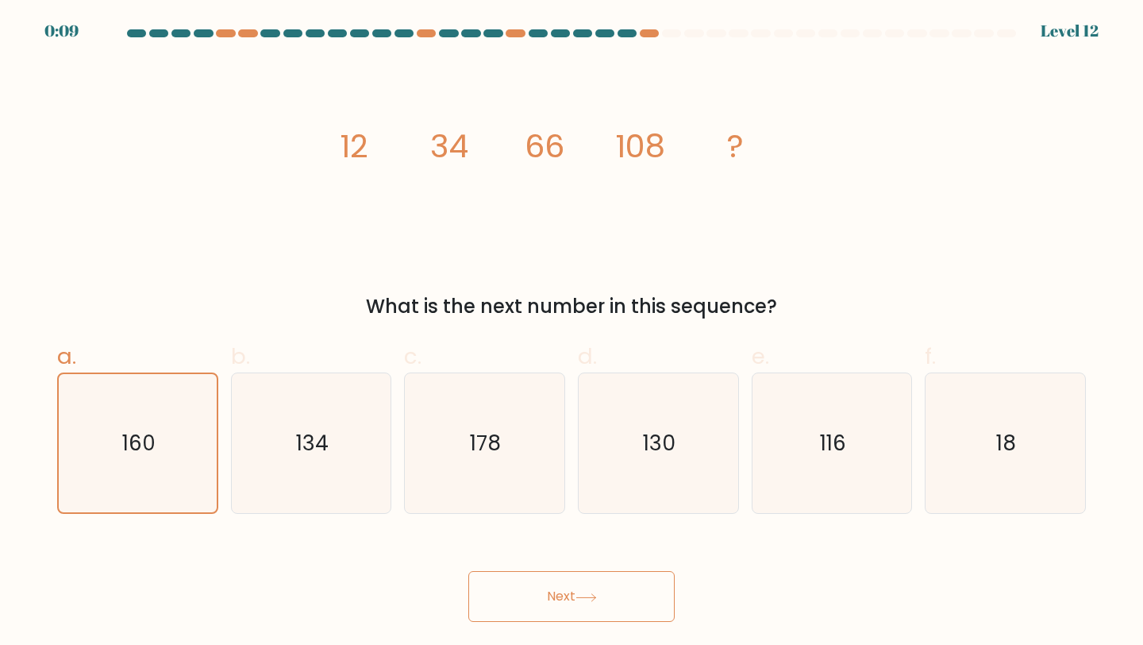
click at [522, 603] on button "Next" at bounding box center [571, 596] width 206 height 51
